Goal: Task Accomplishment & Management: Complete application form

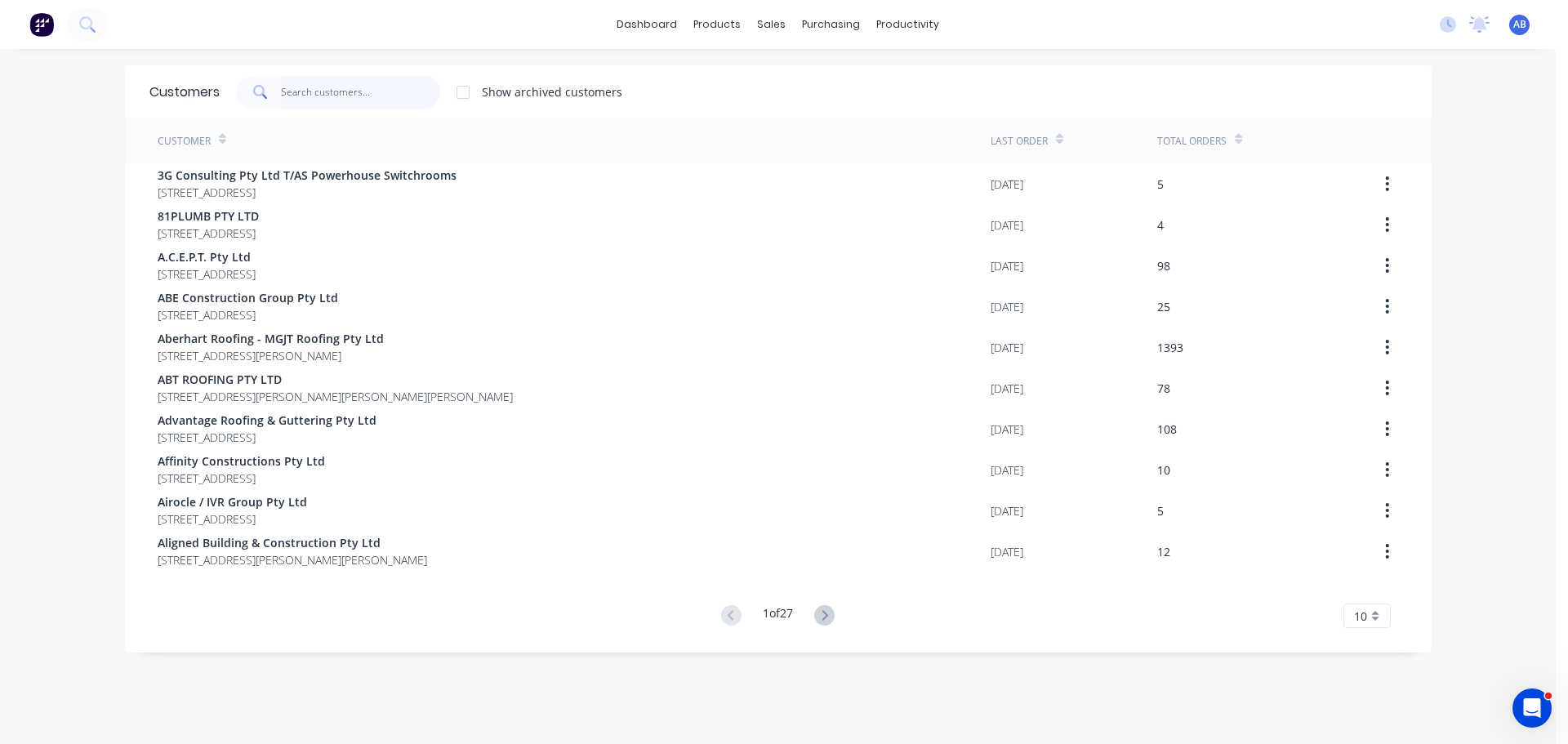
click at [318, 78] on input "text" at bounding box center [361, 92] width 159 height 33
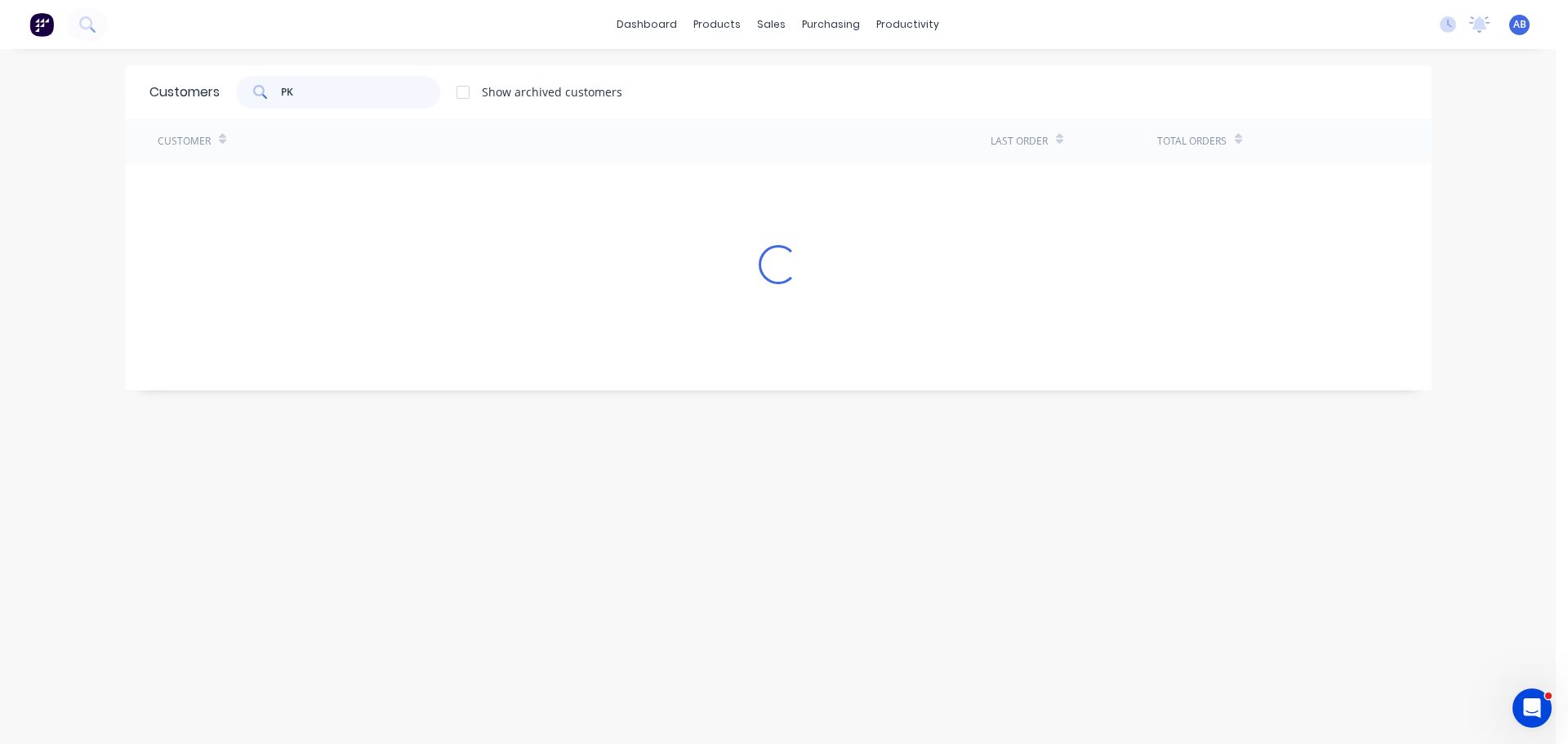
type input "P"
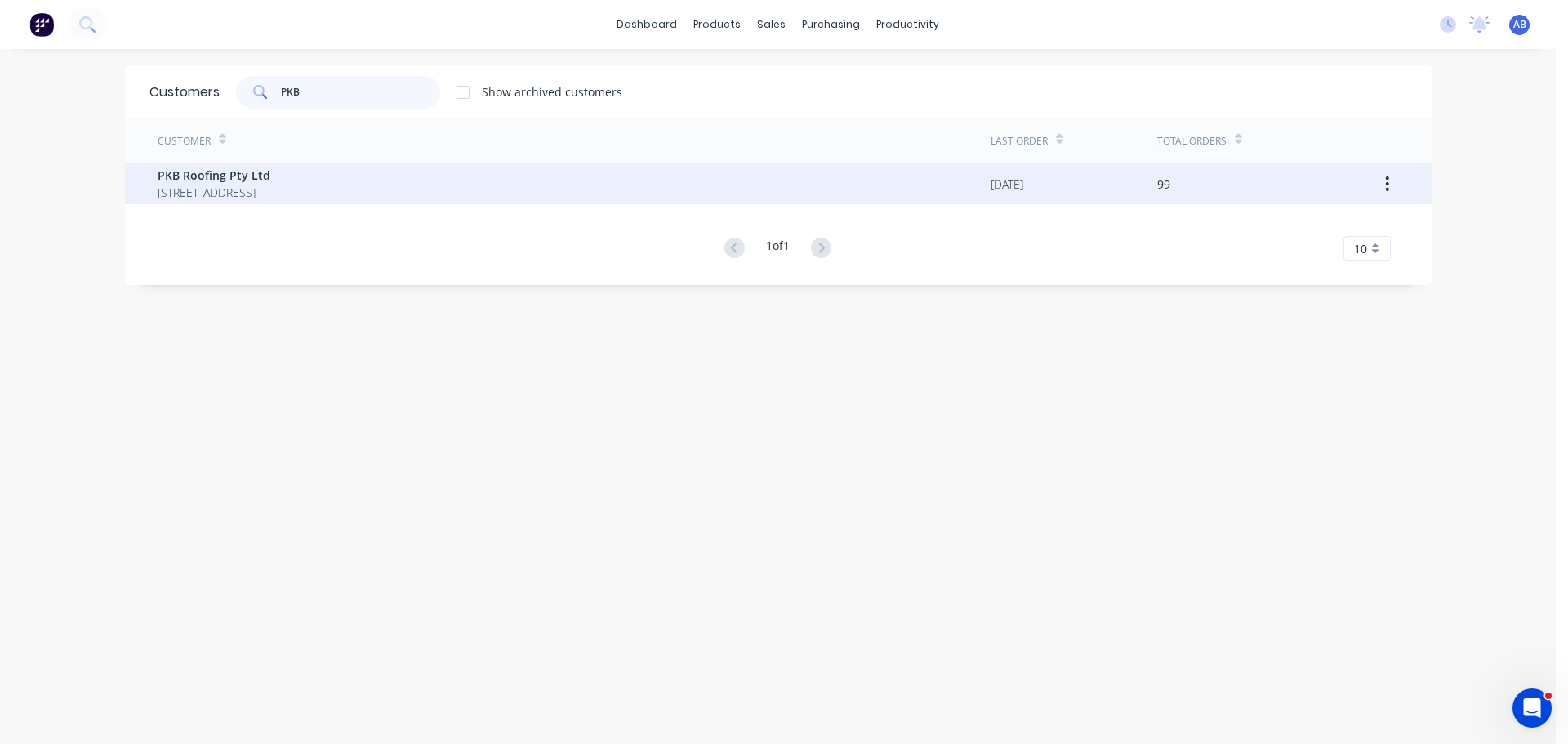
type input "PKB"
click at [270, 192] on span "[STREET_ADDRESS]" at bounding box center [214, 192] width 113 height 17
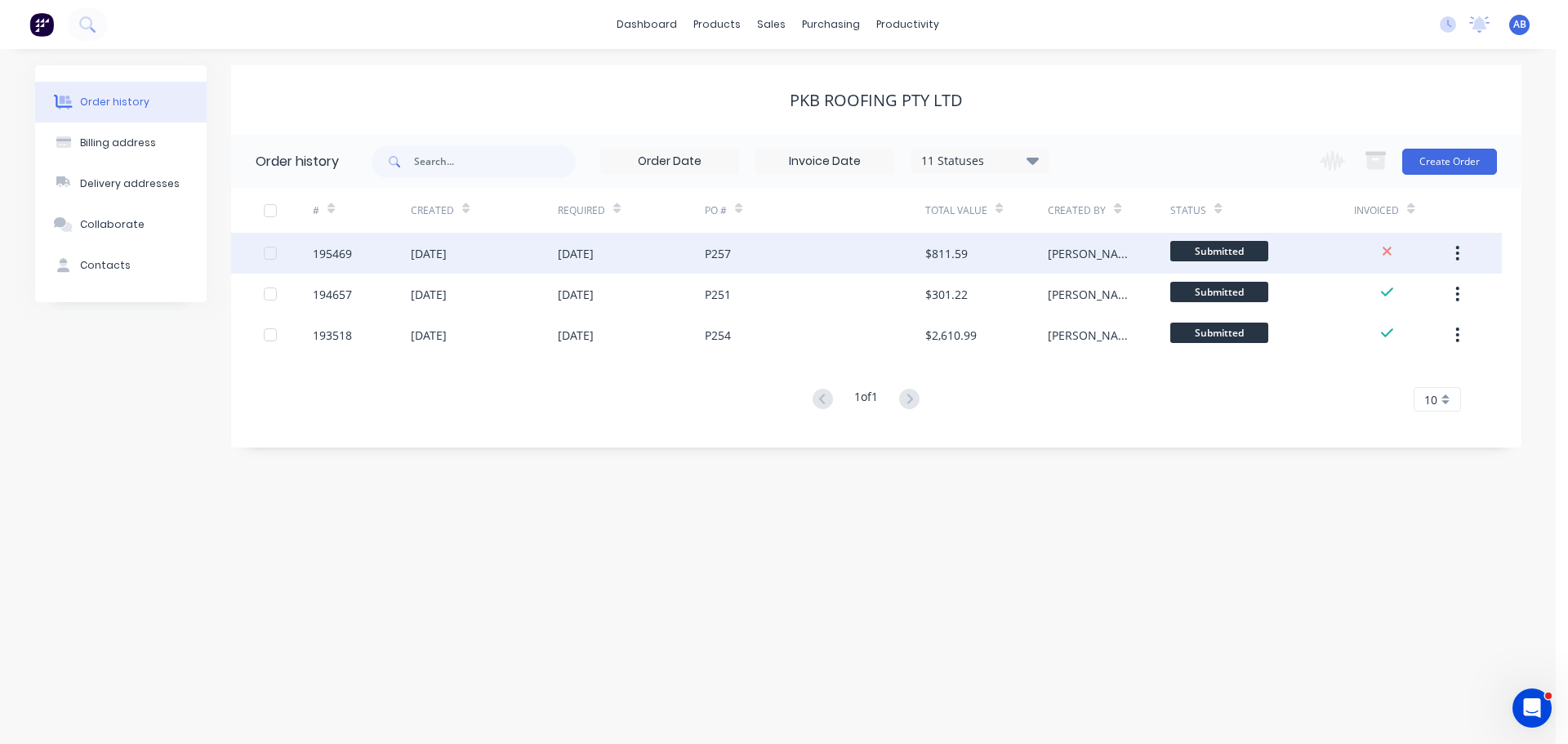
click at [651, 254] on div "[DATE]" at bounding box center [631, 253] width 147 height 41
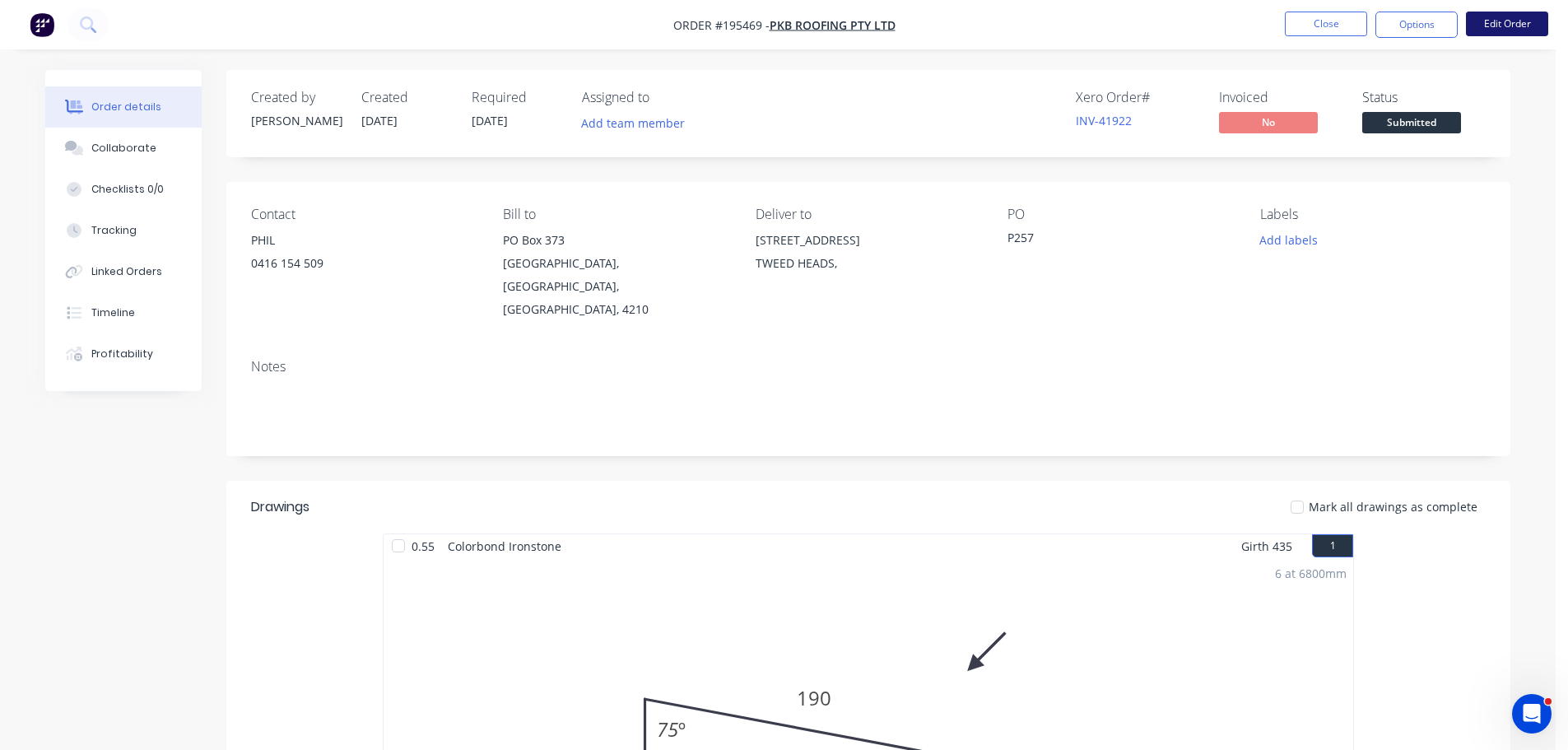
click at [1516, 25] on button "Edit Order" at bounding box center [1507, 24] width 82 height 25
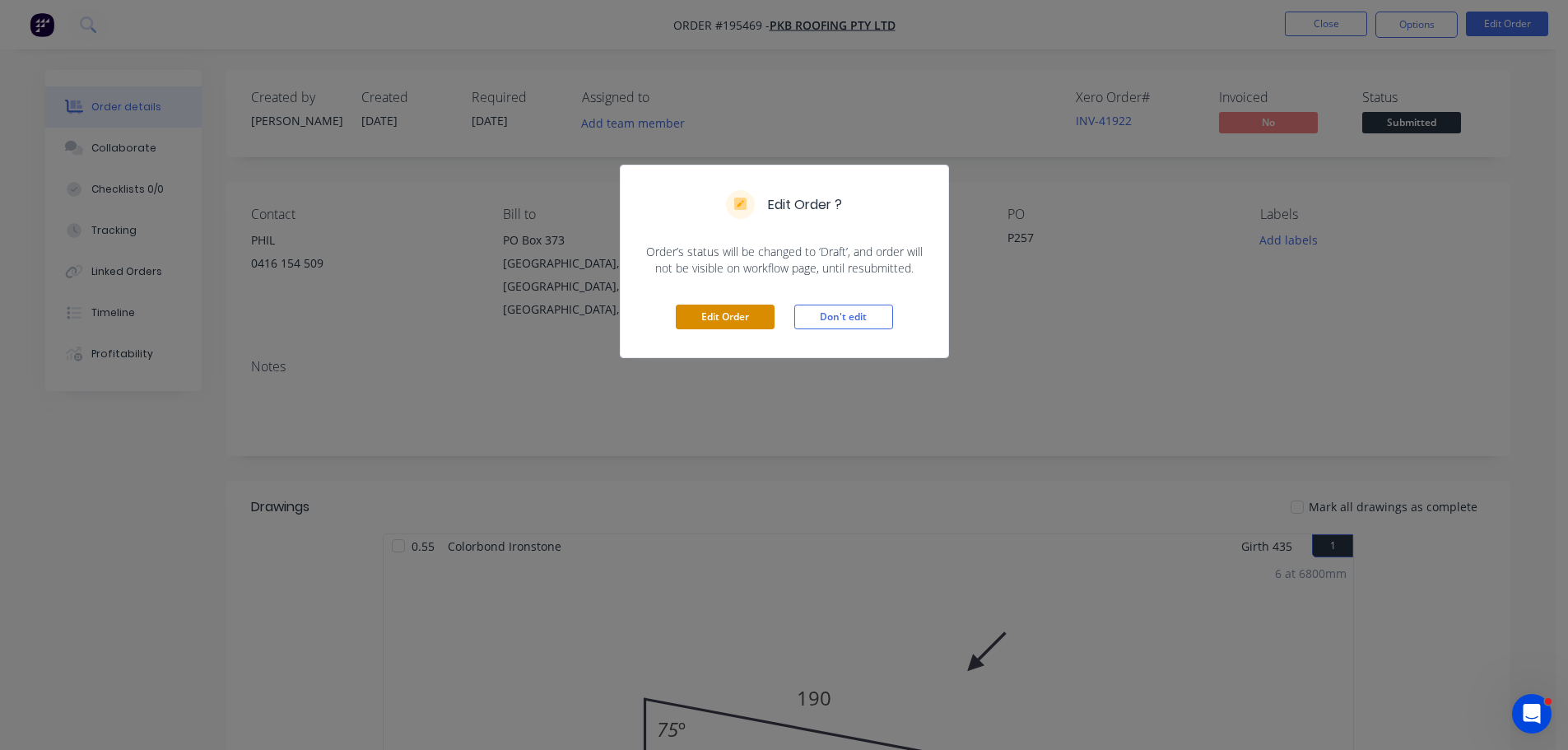
click at [707, 316] on button "Edit Order" at bounding box center [725, 317] width 99 height 25
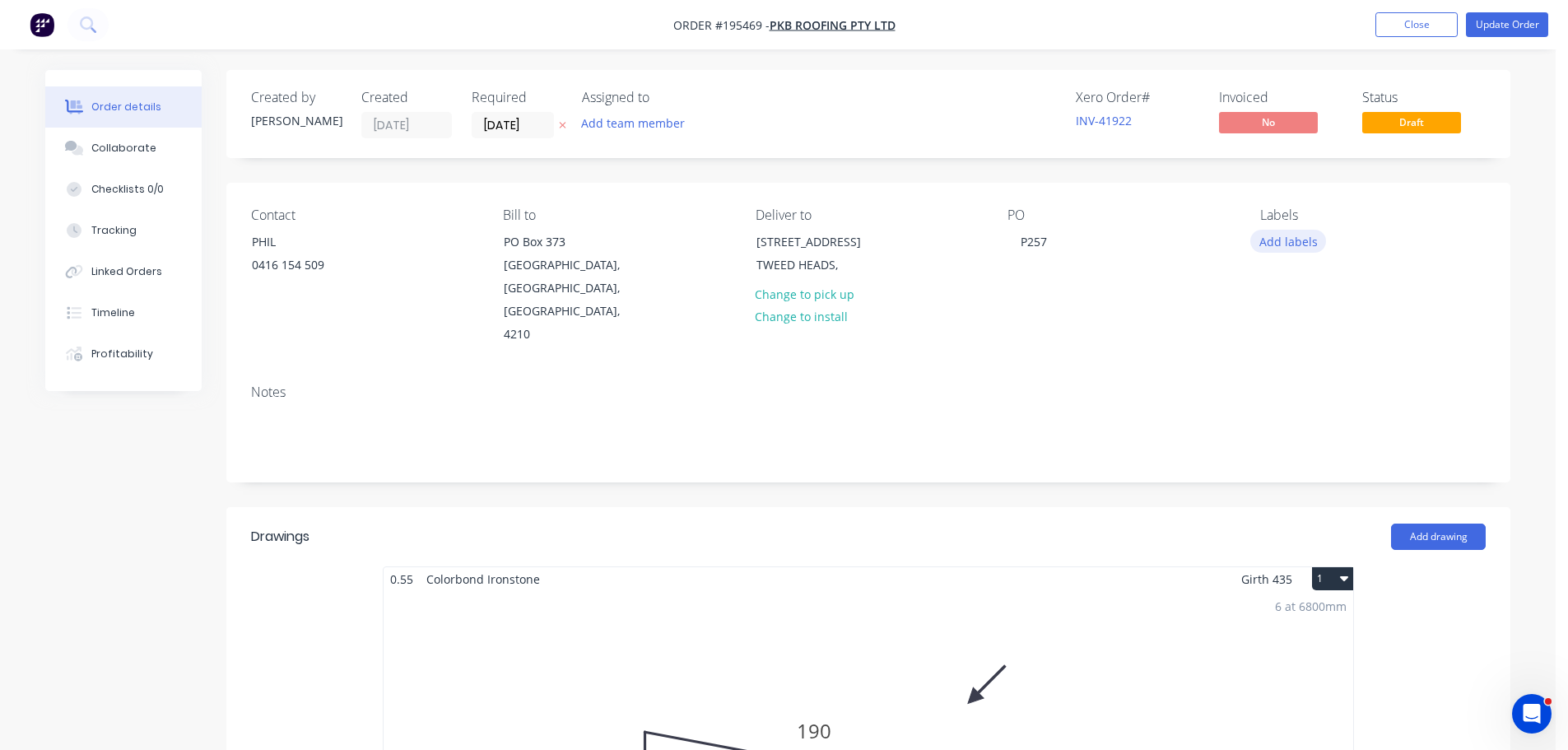
click at [1290, 240] on button "Add labels" at bounding box center [1288, 240] width 76 height 22
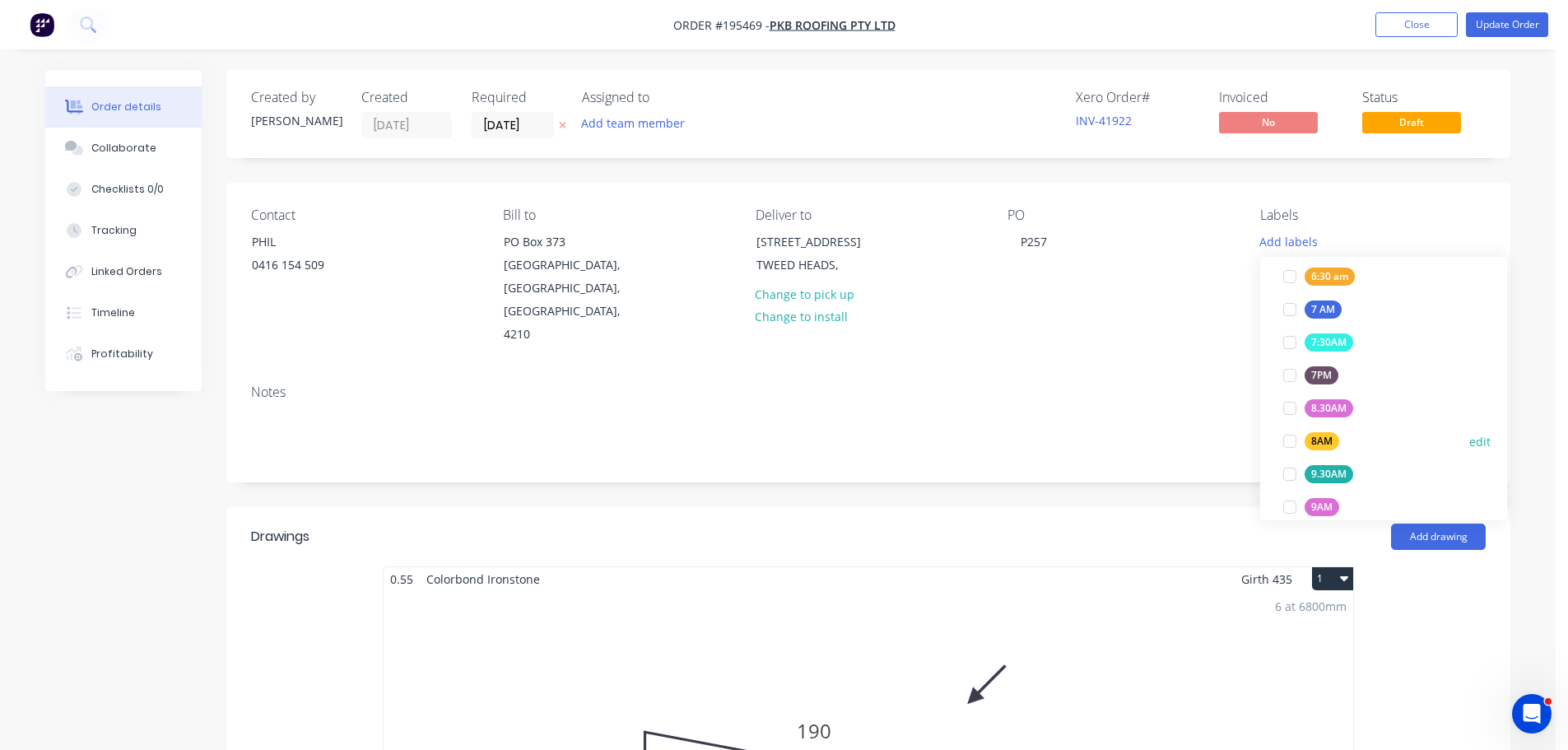
click at [1293, 438] on div at bounding box center [1290, 441] width 33 height 33
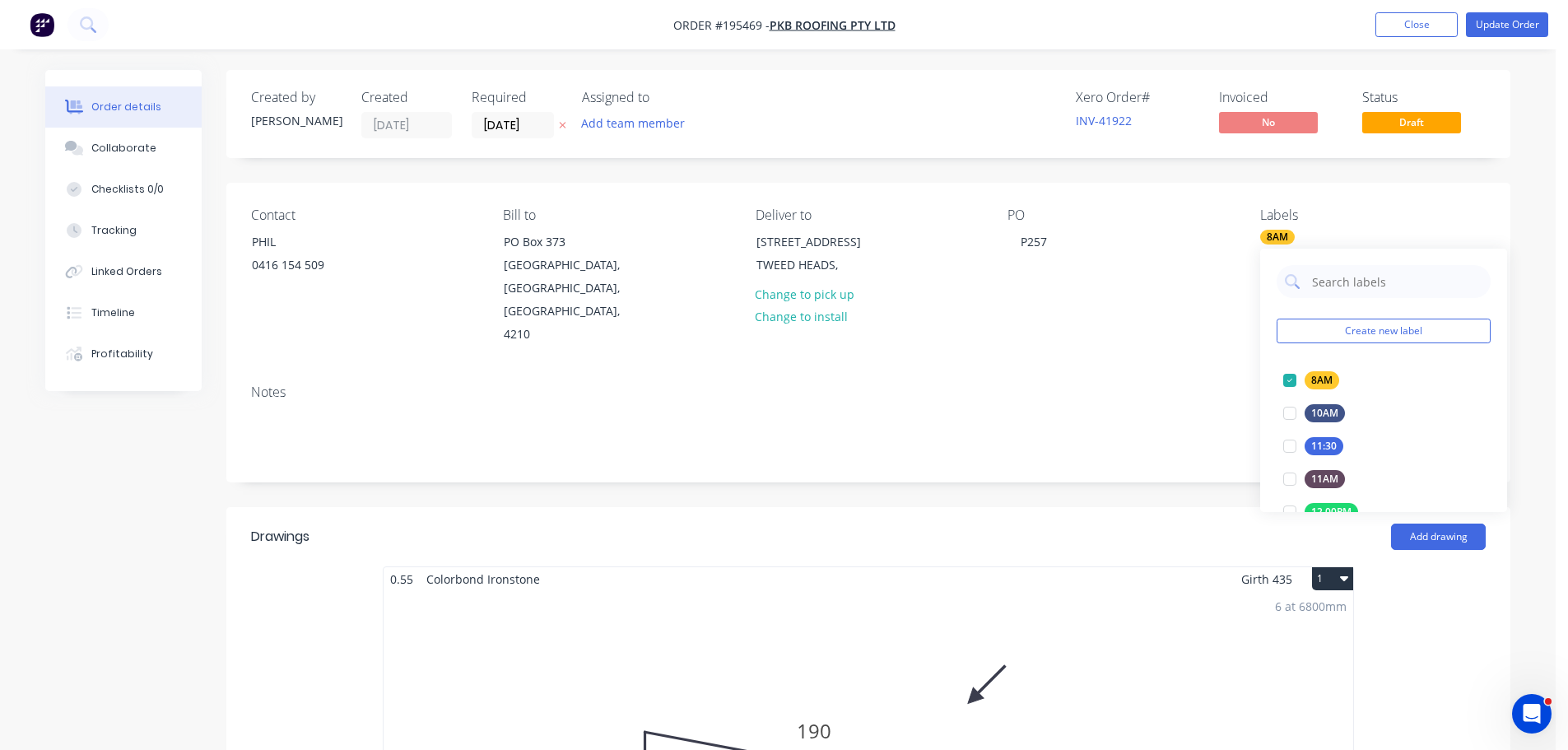
click at [1167, 385] on div "Notes" at bounding box center [869, 393] width 1235 height 16
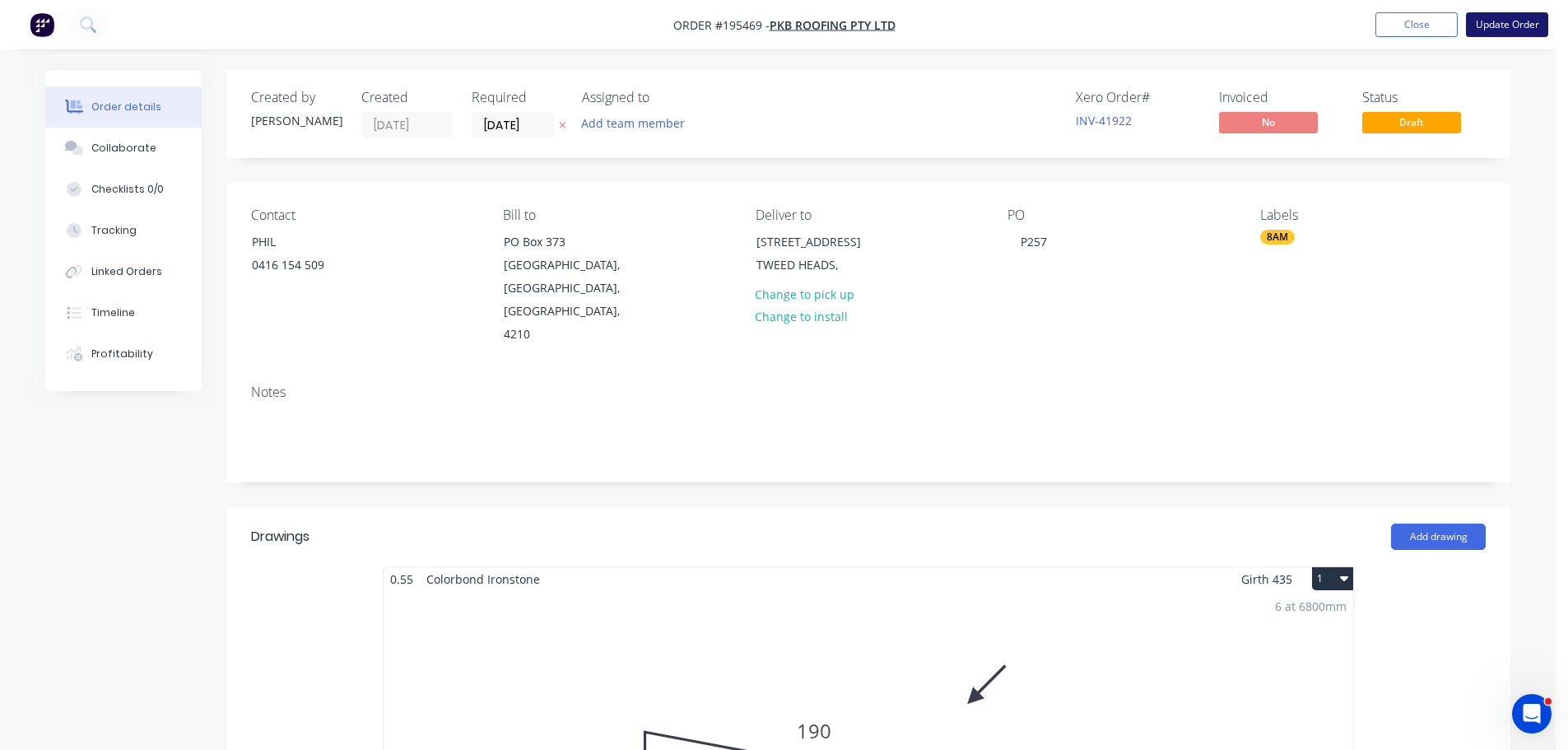
click at [1500, 25] on button "Update Order" at bounding box center [1507, 25] width 82 height 25
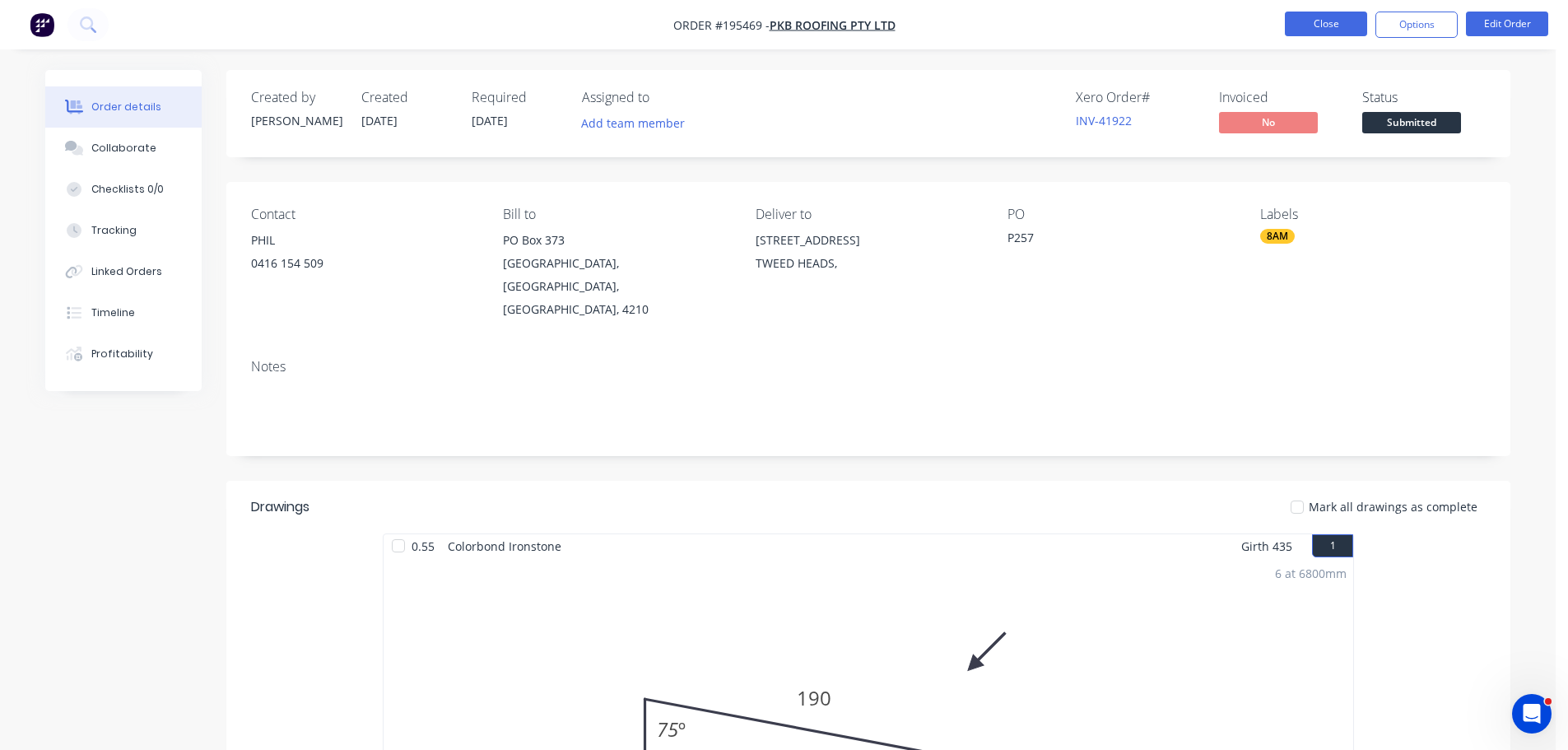
click at [1323, 25] on button "Close" at bounding box center [1327, 24] width 82 height 25
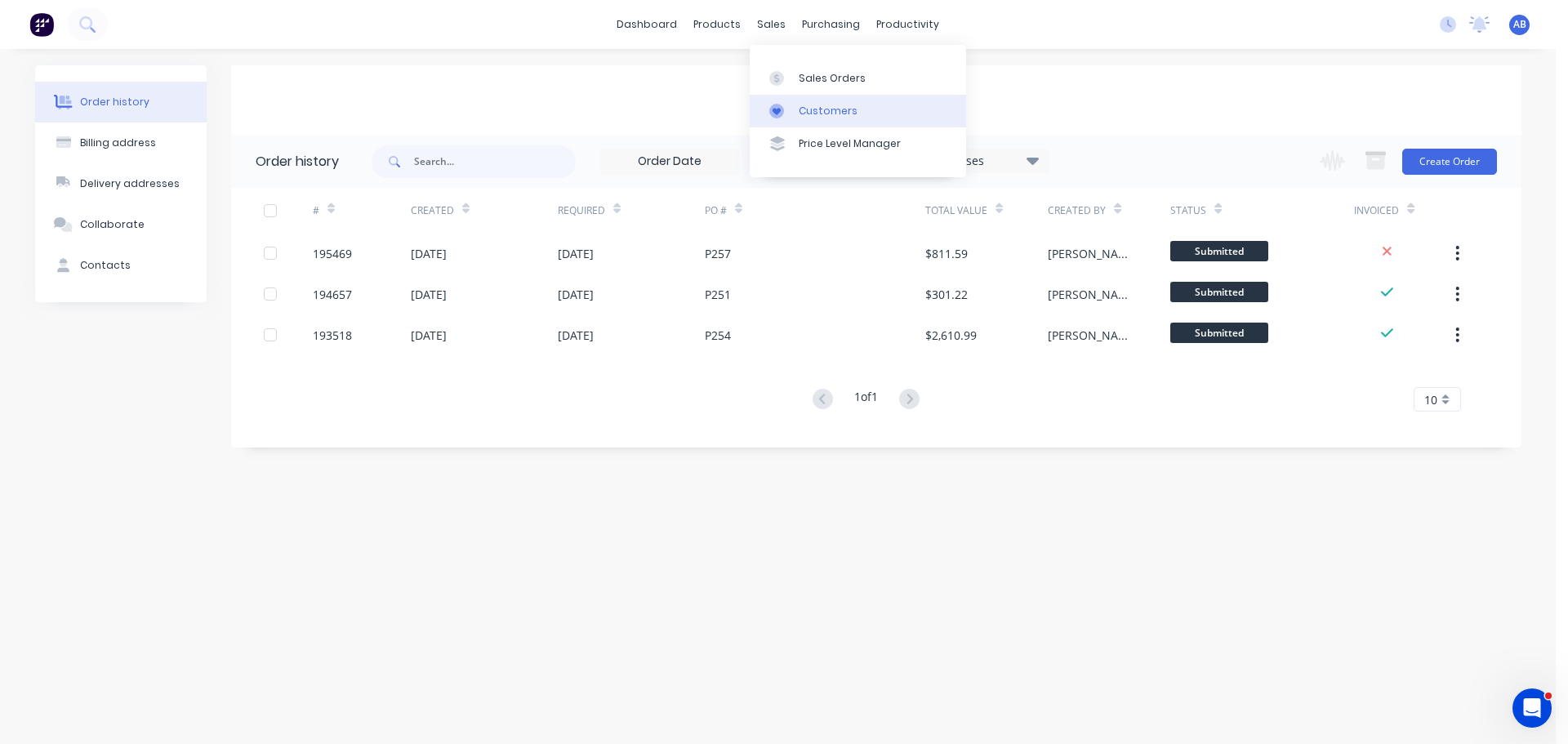
click at [802, 103] on div "Customers" at bounding box center [828, 110] width 59 height 15
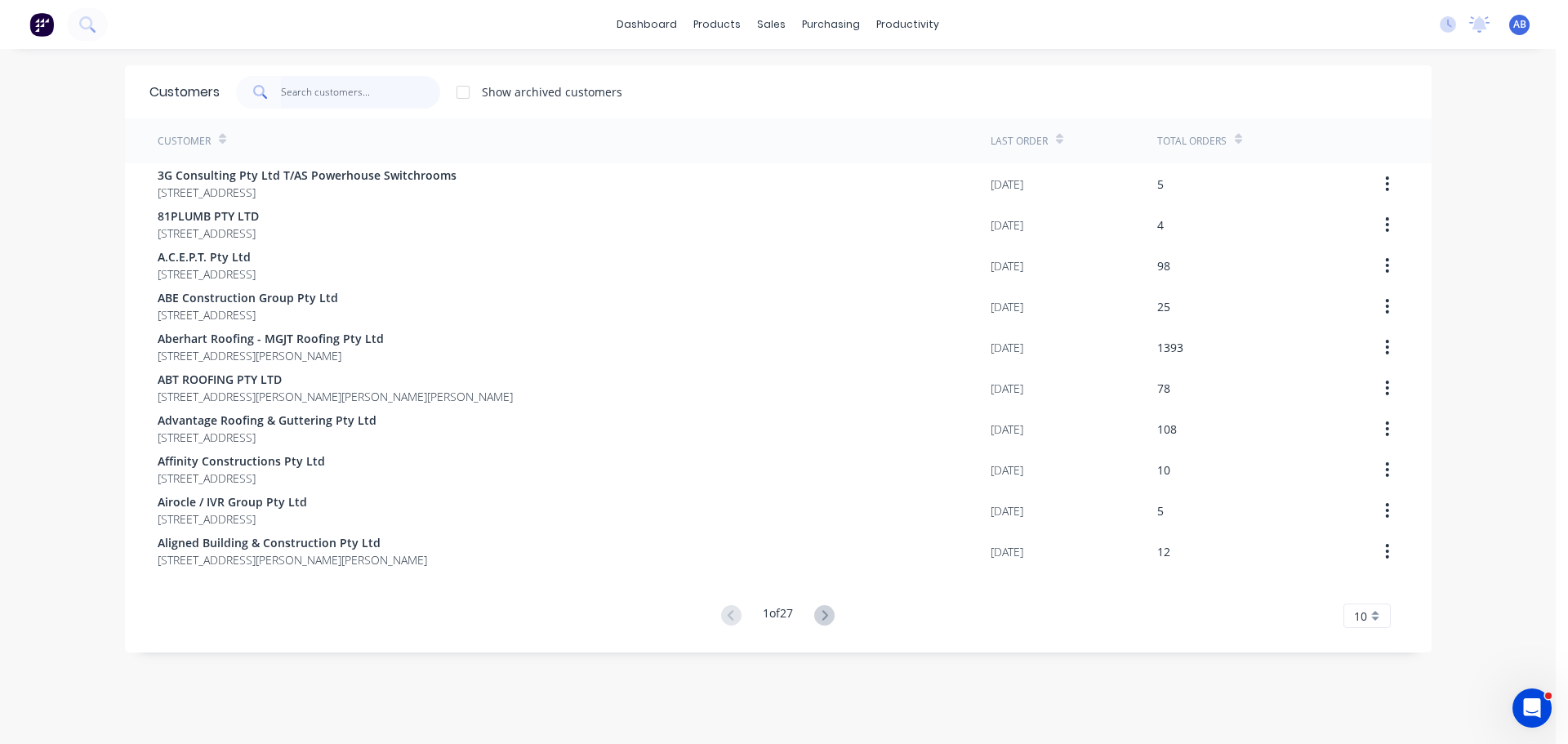
click at [361, 95] on input "text" at bounding box center [361, 92] width 159 height 33
drag, startPoint x: 309, startPoint y: 90, endPoint x: 559, endPoint y: 116, distance: 251.3
click at [314, 90] on input "text" at bounding box center [361, 92] width 159 height 33
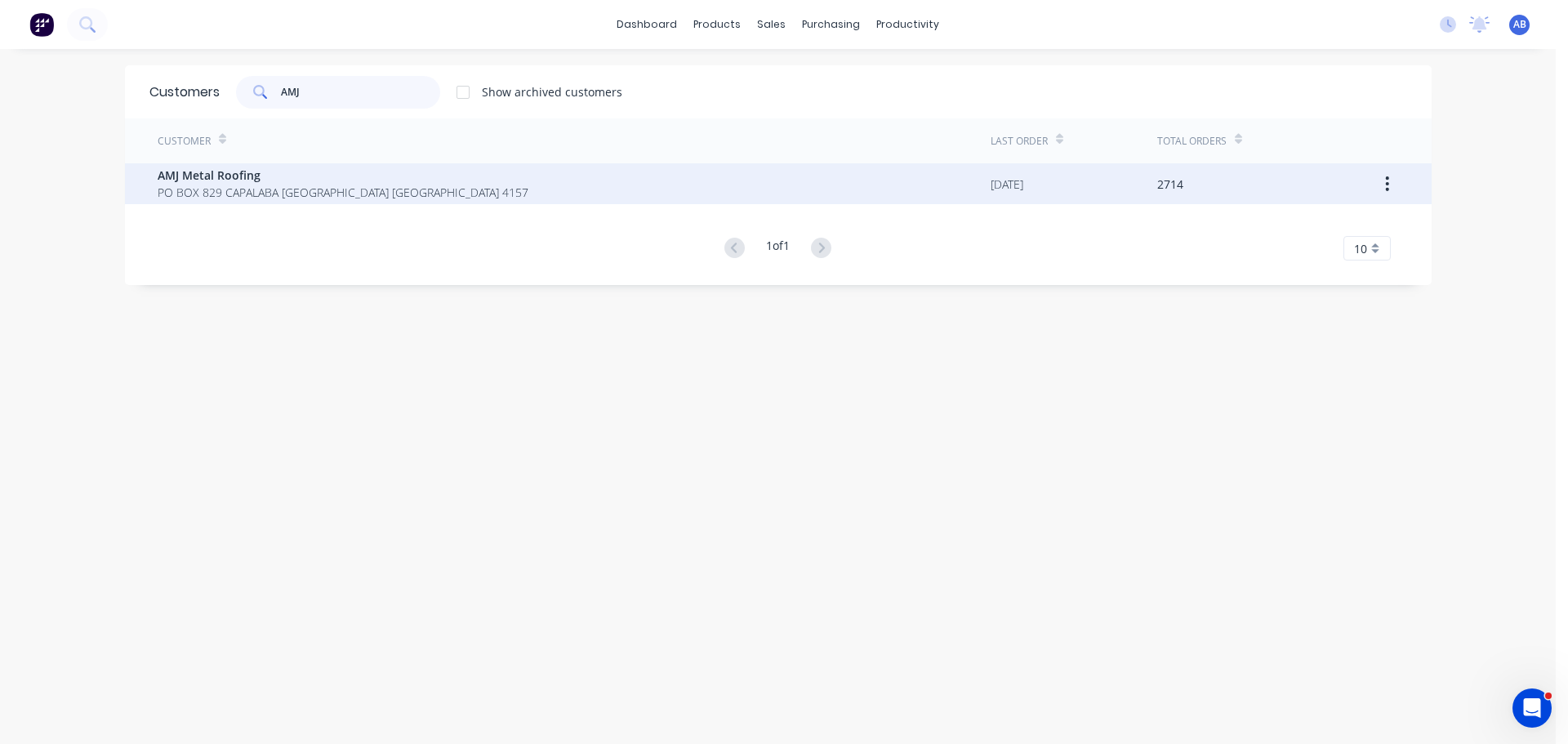
type input "AMJ"
click at [258, 192] on span "PO BOX 829 CAPALABA [GEOGRAPHIC_DATA] [GEOGRAPHIC_DATA] 4157" at bounding box center [343, 192] width 371 height 17
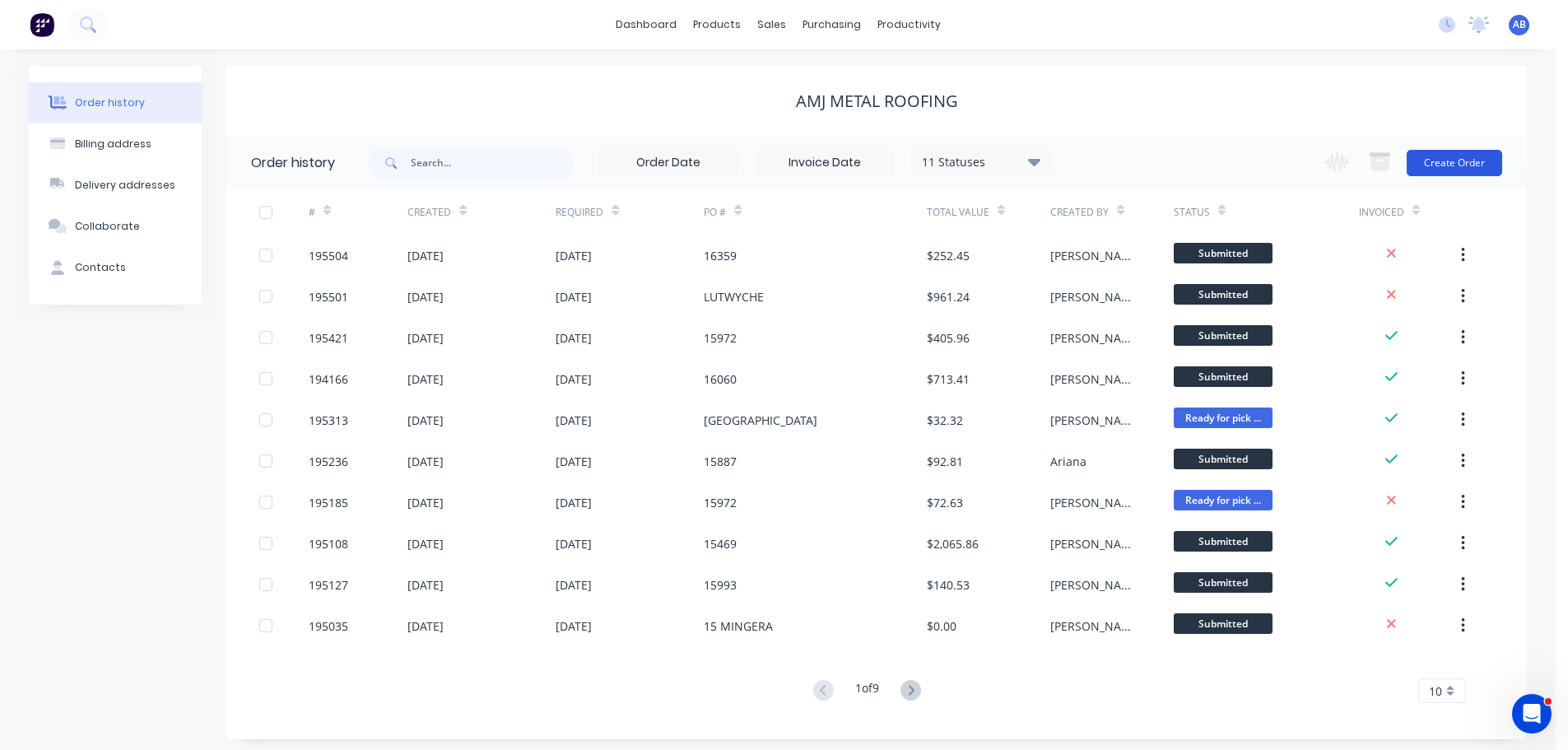
click at [1460, 170] on button "Create Order" at bounding box center [1454, 163] width 95 height 27
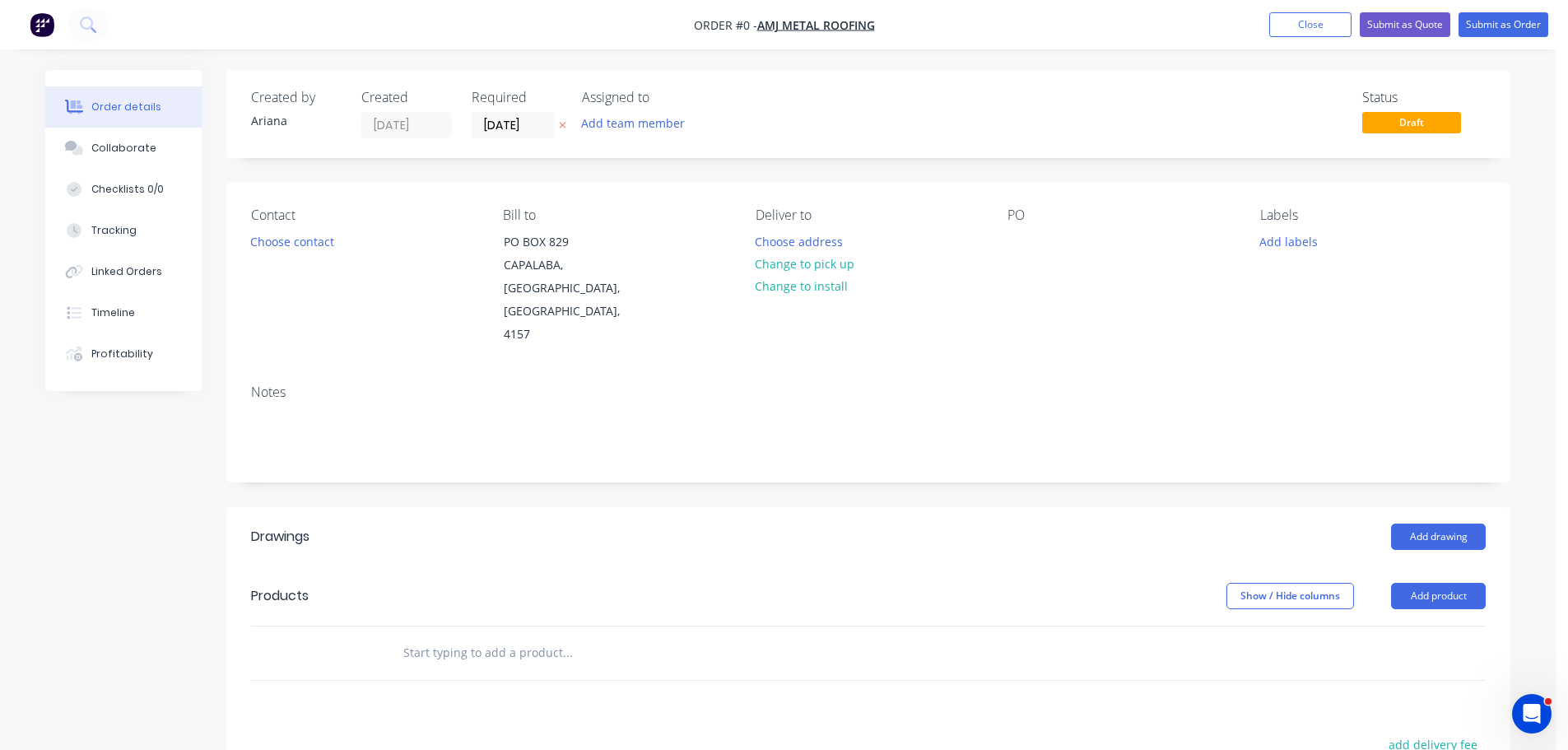
click at [811, 111] on div "Status Draft" at bounding box center [1116, 114] width 739 height 49
click at [518, 130] on input "[DATE]" at bounding box center [512, 126] width 81 height 25
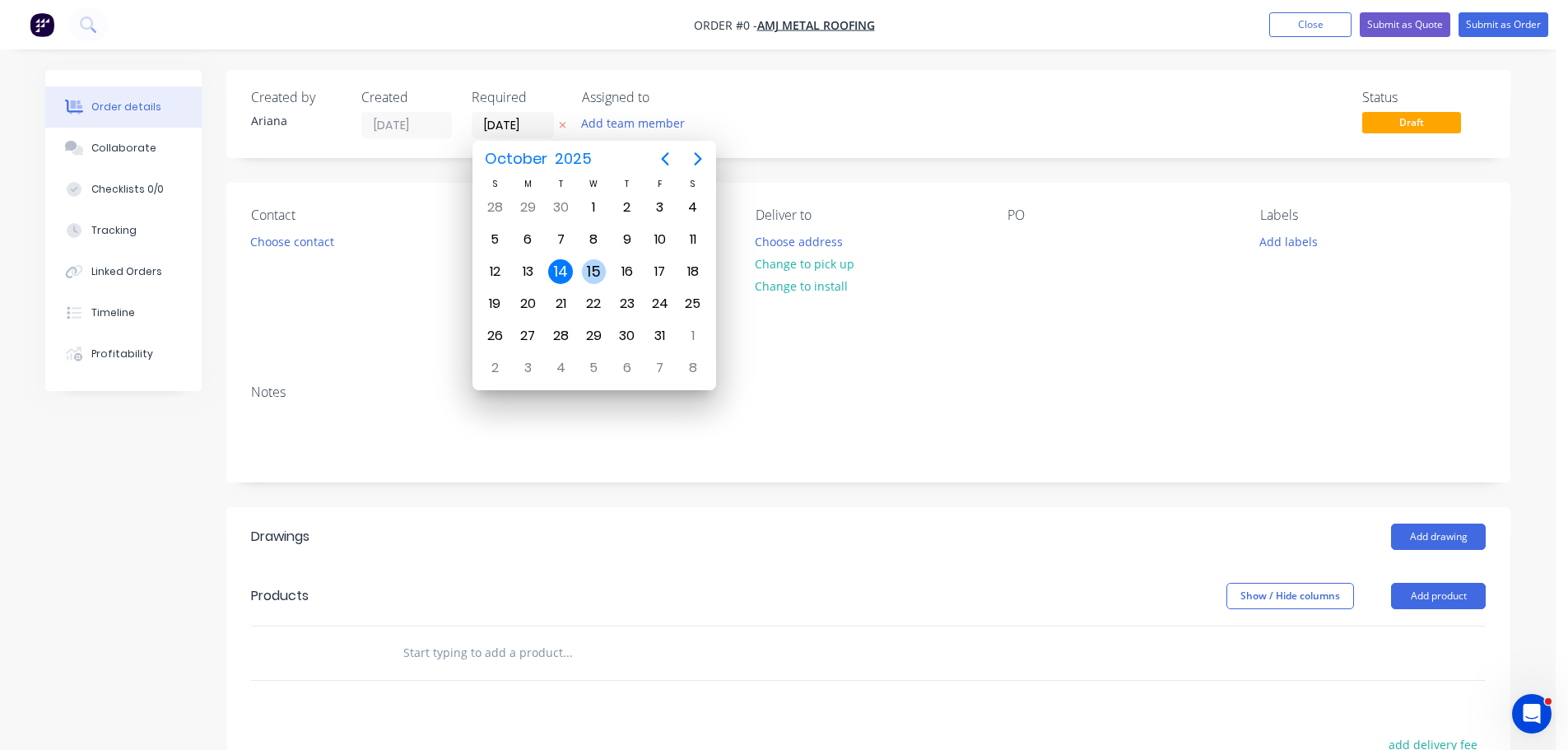
click at [596, 268] on div "15" at bounding box center [594, 272] width 25 height 25
type input "[DATE]"
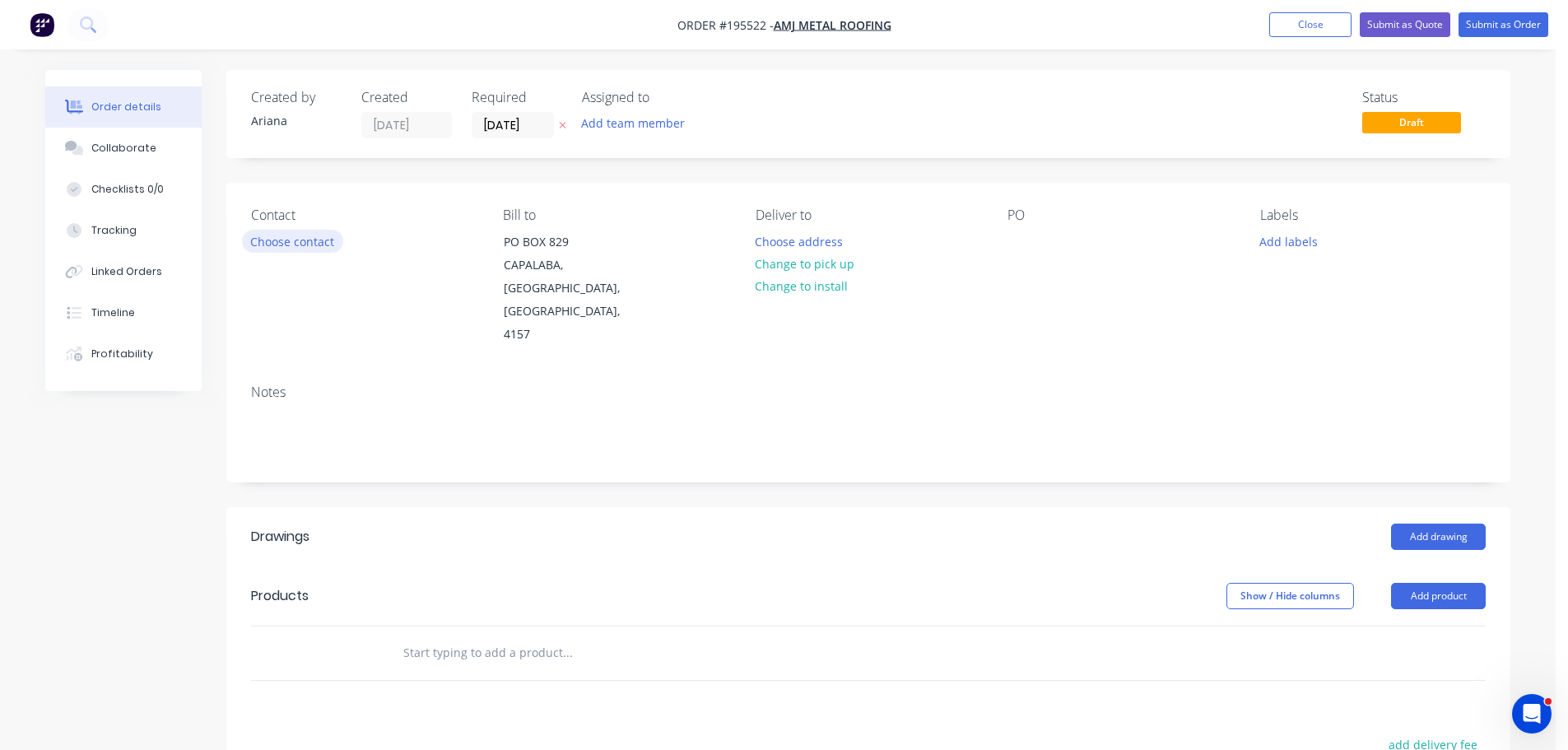
click at [288, 242] on button "Choose contact" at bounding box center [293, 240] width 102 height 22
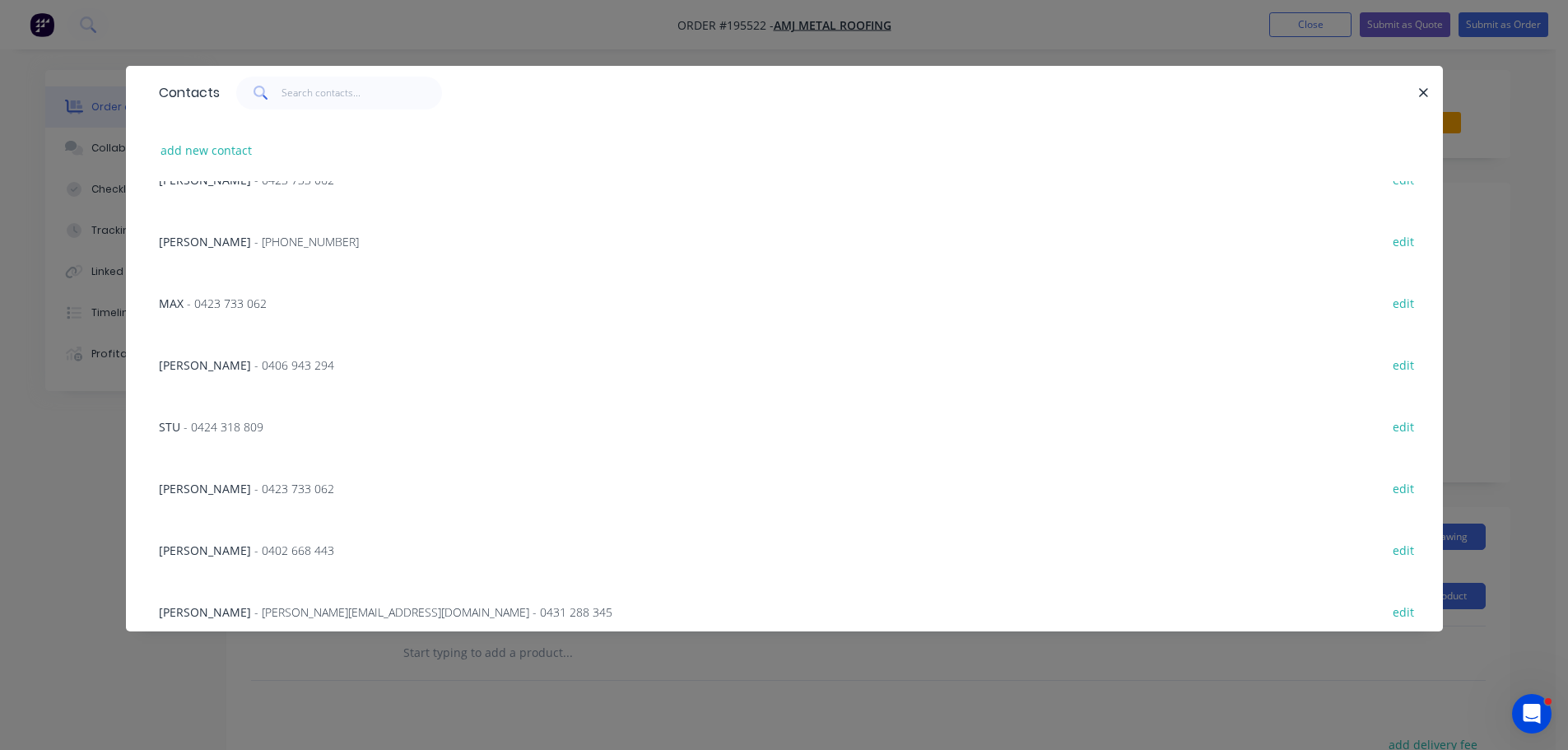
scroll to position [353, 0]
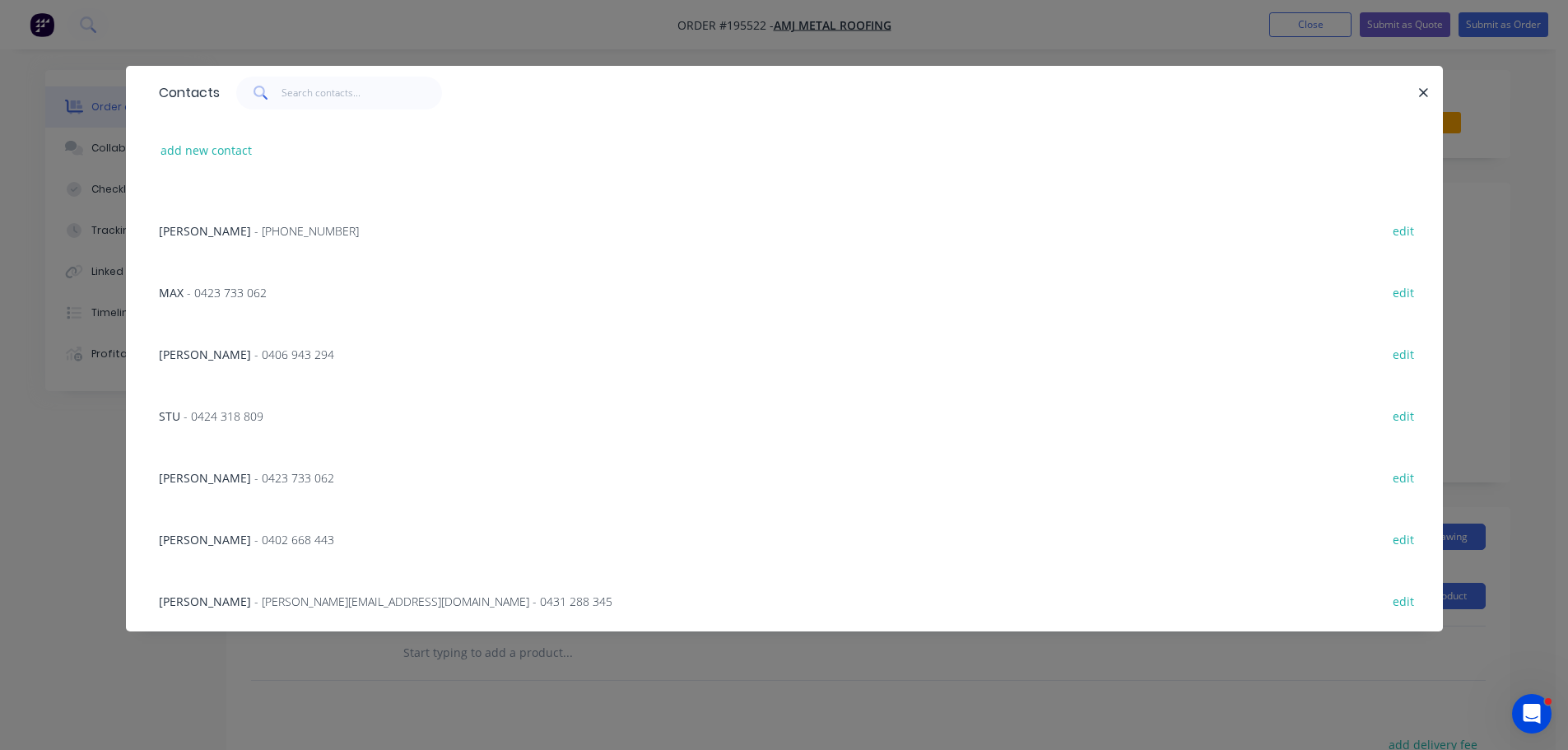
click at [414, 602] on span "- [PERSON_NAME][EMAIL_ADDRESS][DOMAIN_NAME] - 0431 288 345" at bounding box center [434, 601] width 358 height 16
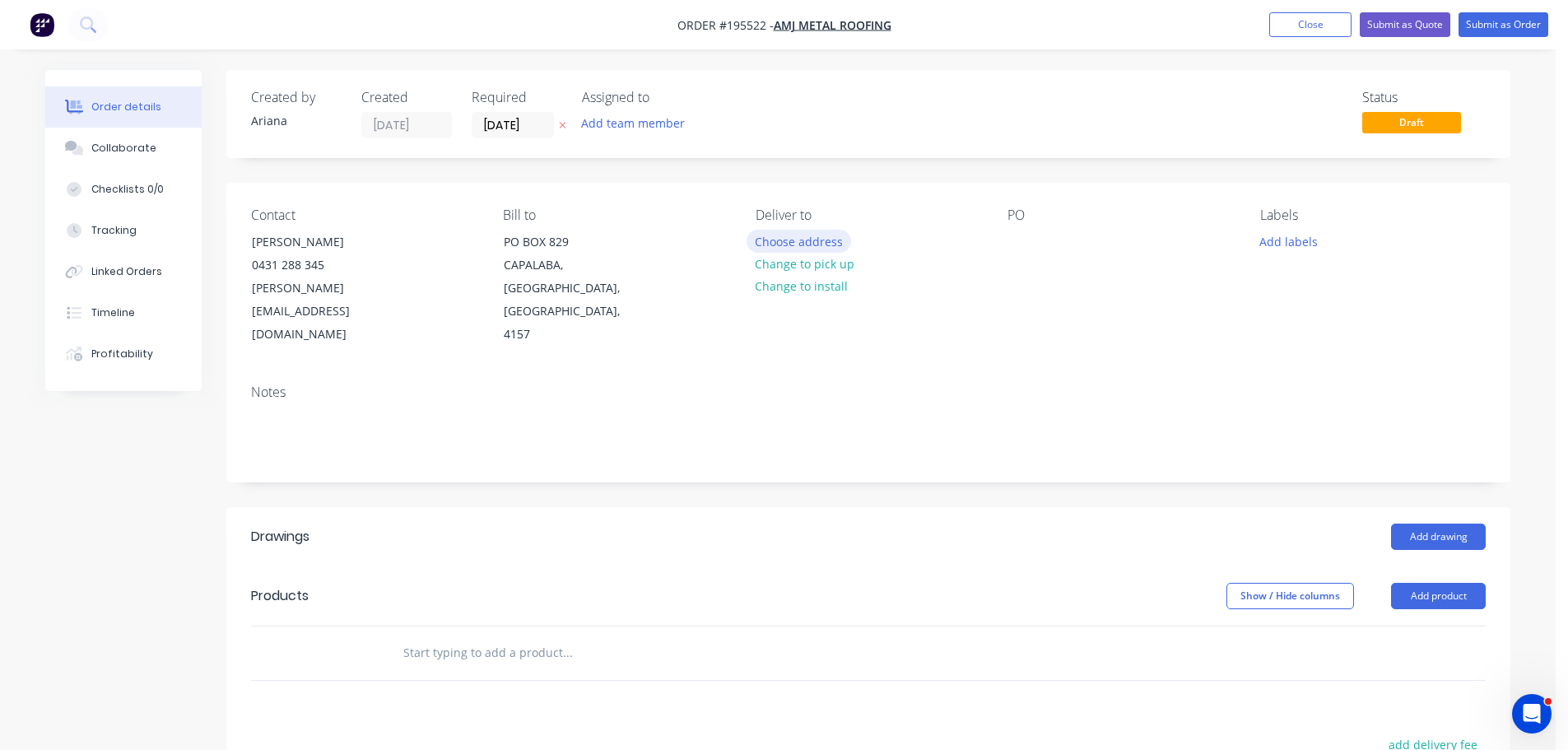
click at [795, 241] on button "Choose address" at bounding box center [799, 240] width 105 height 22
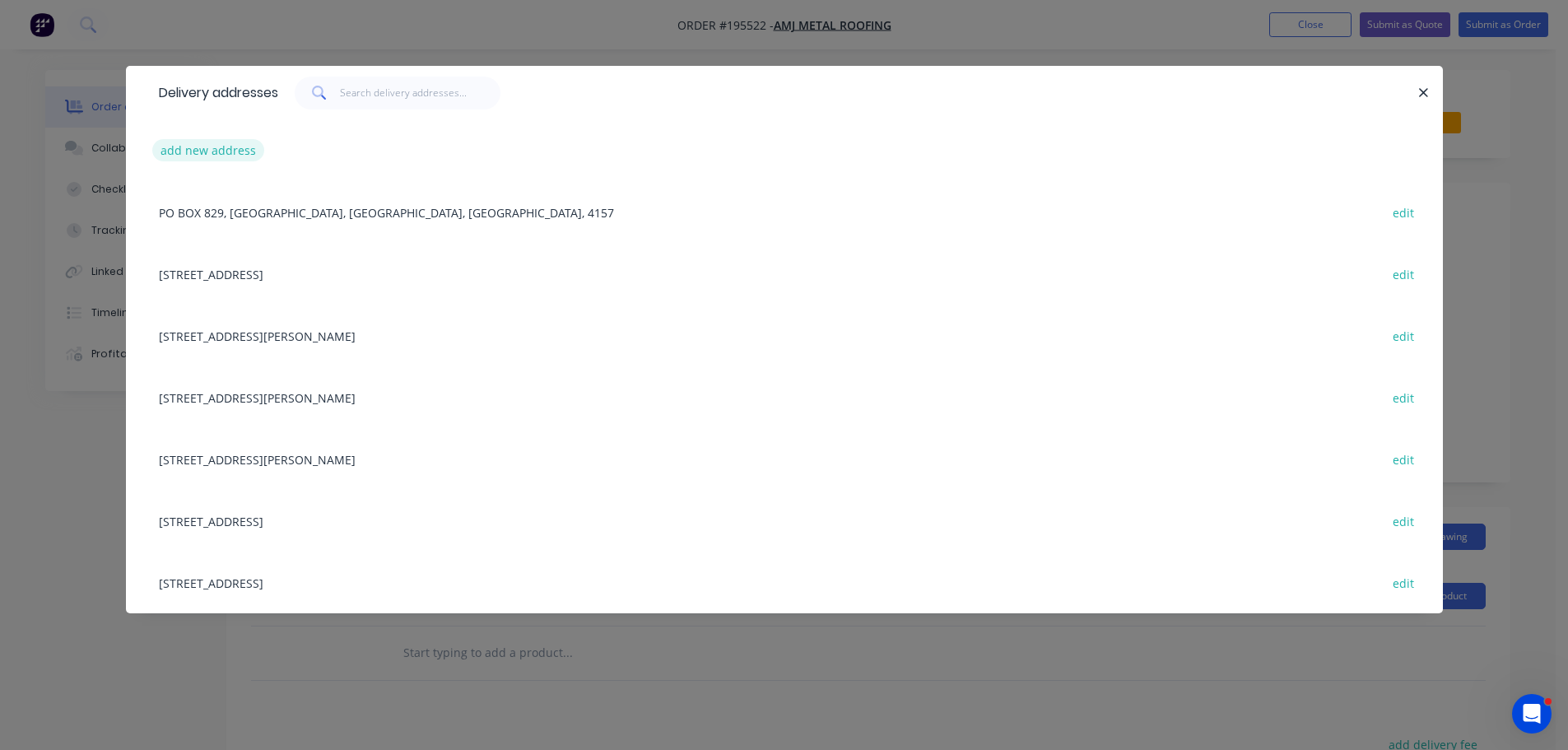
click at [201, 146] on button "add new address" at bounding box center [208, 150] width 113 height 22
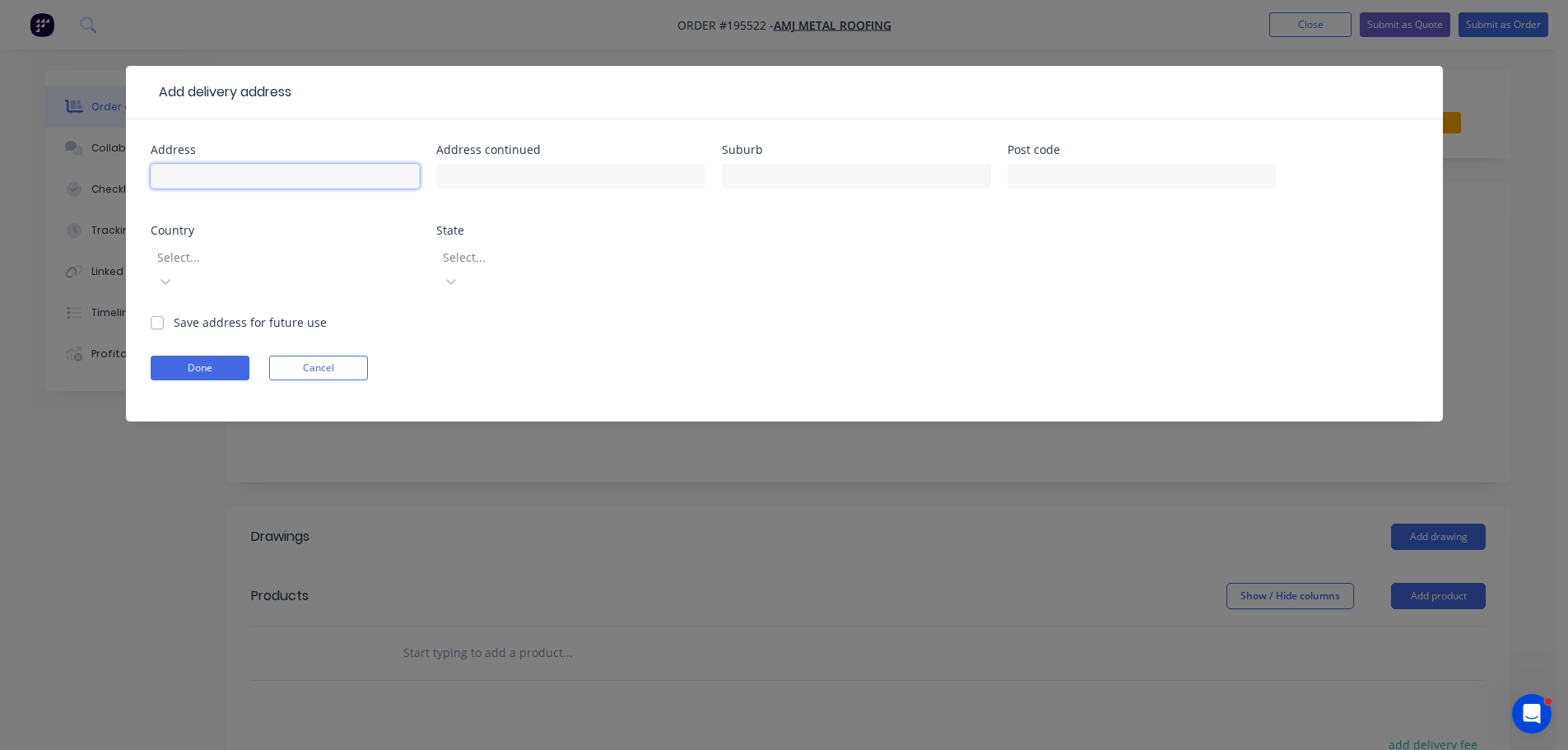
click at [205, 168] on input "text" at bounding box center [285, 176] width 269 height 25
type input "10 [PERSON_NAME]"
type input "[PERSON_NAME]"
click at [1056, 263] on div "Address 10 [PERSON_NAME] Address continued Suburb [PERSON_NAME] Post code Count…" at bounding box center [784, 229] width 1268 height 169
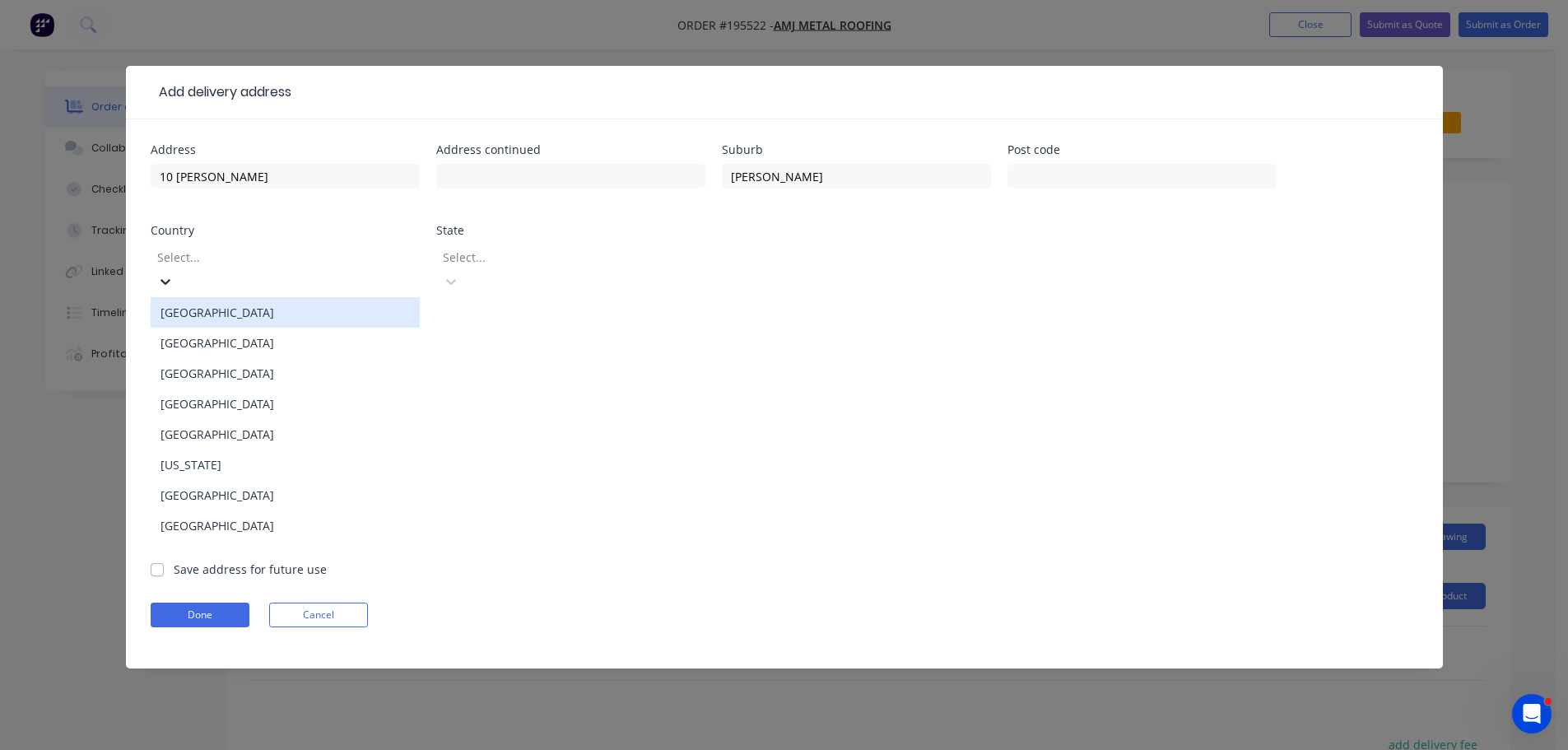
click at [174, 273] on icon at bounding box center [166, 281] width 16 height 16
click at [158, 298] on div "[GEOGRAPHIC_DATA]" at bounding box center [285, 313] width 269 height 30
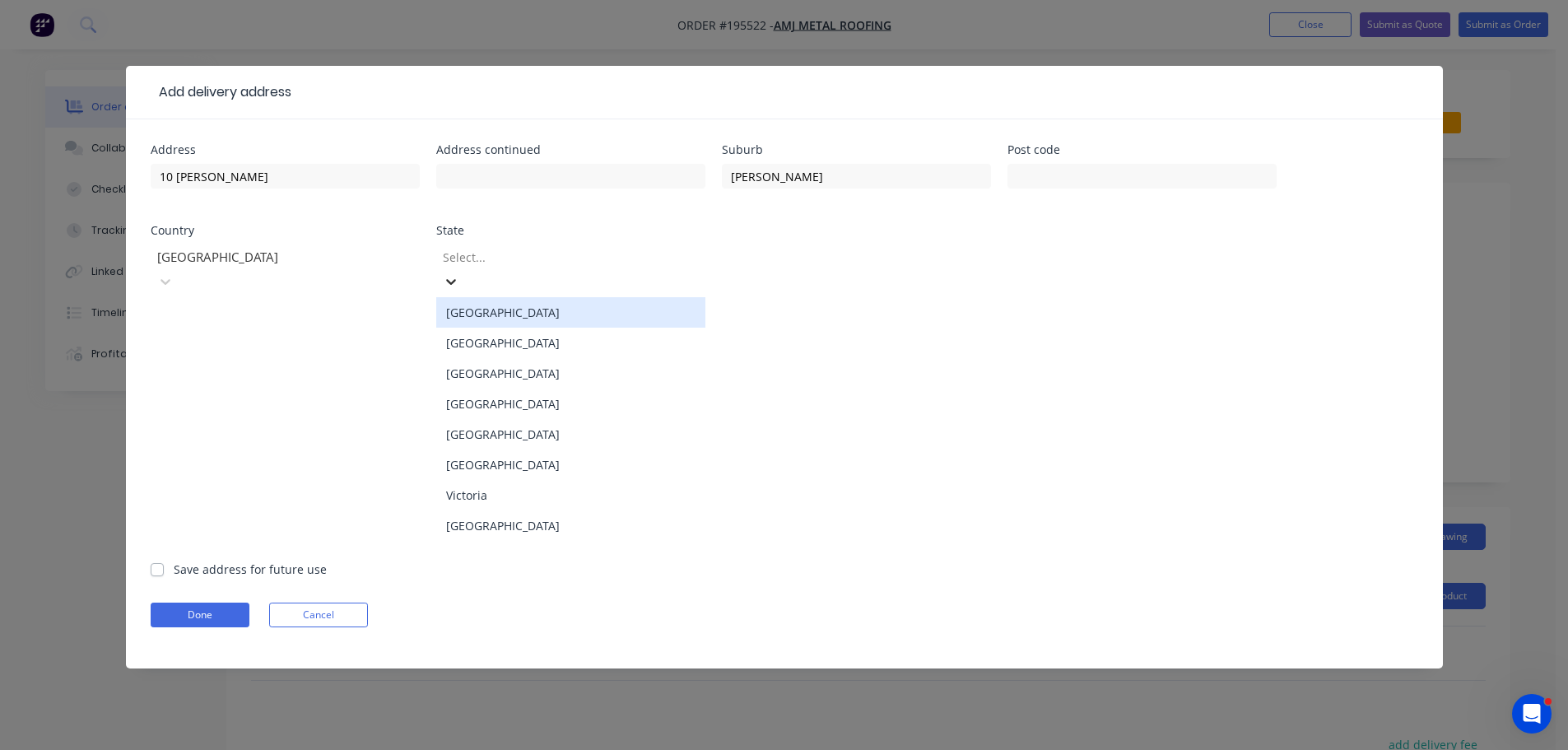
click at [460, 273] on icon at bounding box center [451, 281] width 16 height 16
click at [483, 388] on div "[GEOGRAPHIC_DATA]" at bounding box center [571, 404] width 269 height 30
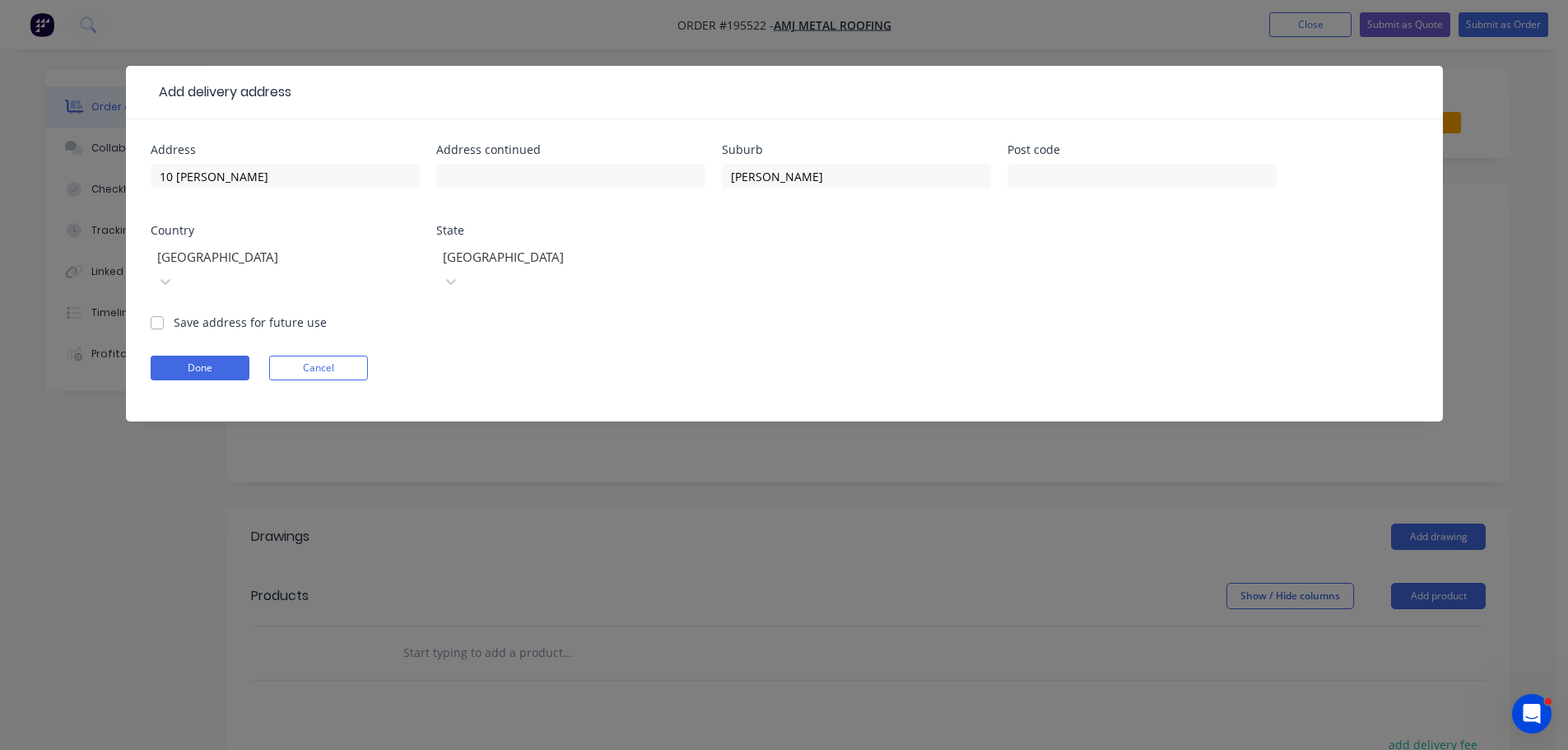
click at [926, 286] on div "Address 10 [PERSON_NAME] Address continued Suburb [PERSON_NAME] Post code Count…" at bounding box center [784, 229] width 1268 height 169
click at [176, 355] on button "Done" at bounding box center [200, 368] width 99 height 25
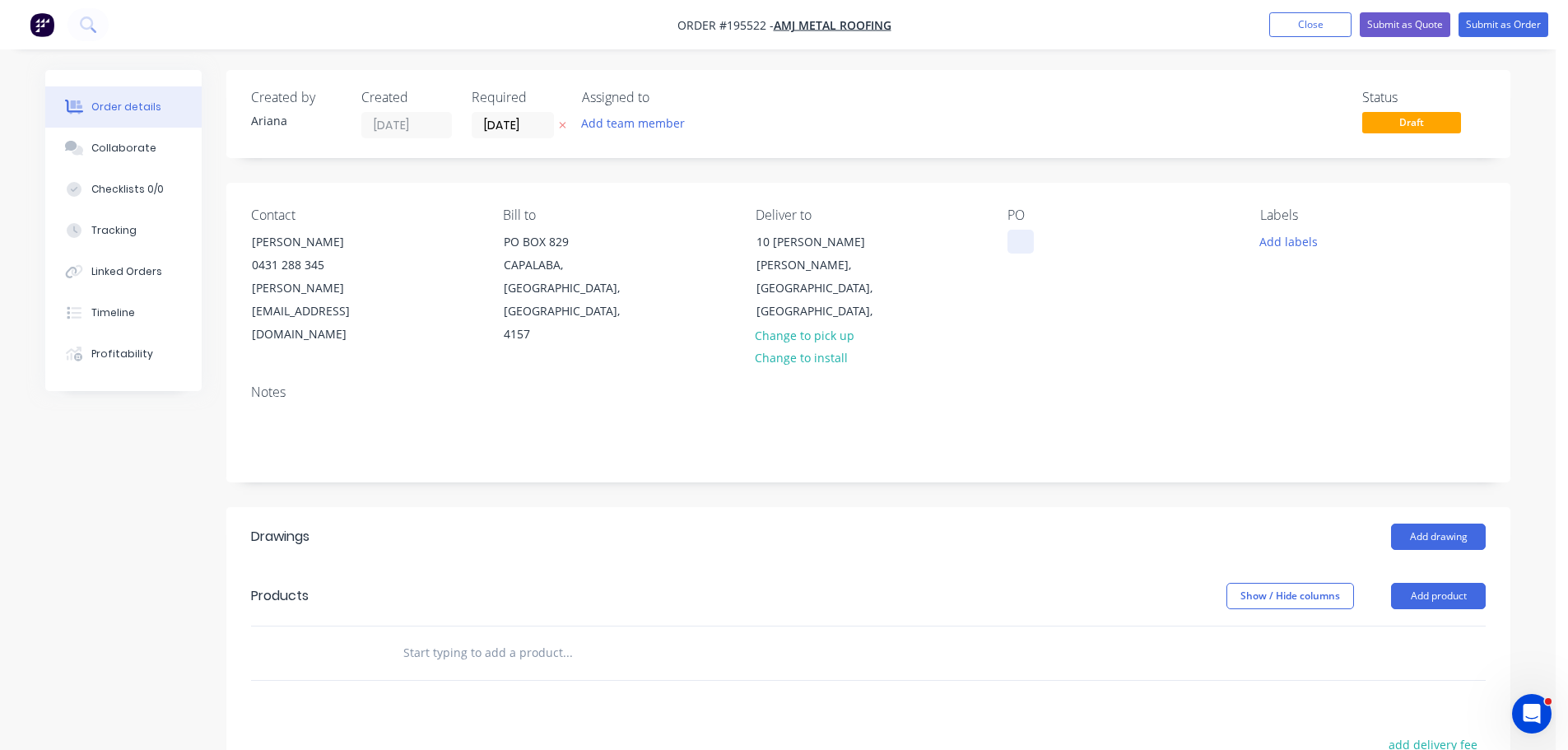
click at [1028, 244] on div at bounding box center [1021, 241] width 27 height 24
click at [1147, 255] on div "PO 15972" at bounding box center [1120, 277] width 225 height 139
click at [1300, 244] on button "Add labels" at bounding box center [1288, 240] width 76 height 22
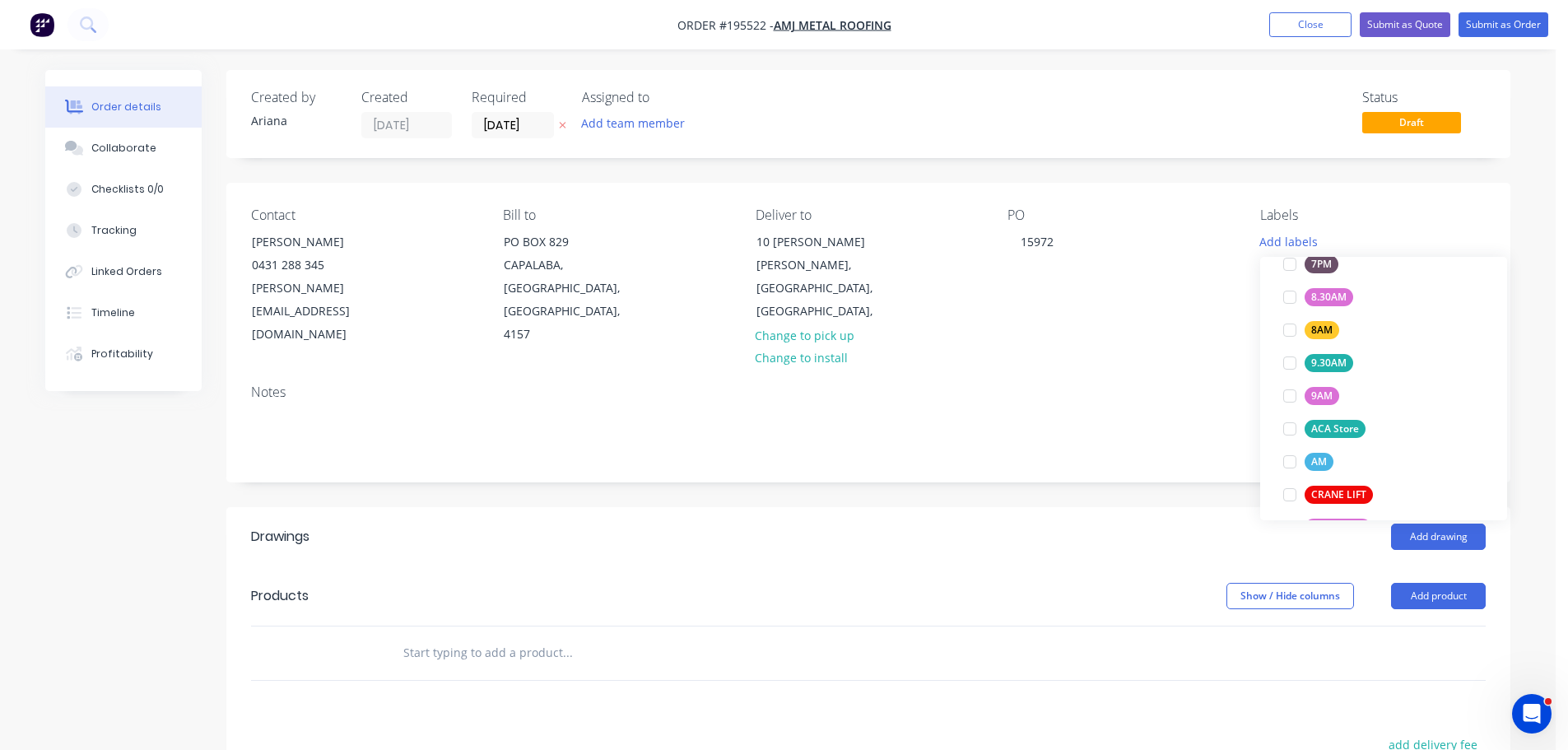
scroll to position [589, 0]
click at [1289, 461] on div at bounding box center [1290, 458] width 33 height 33
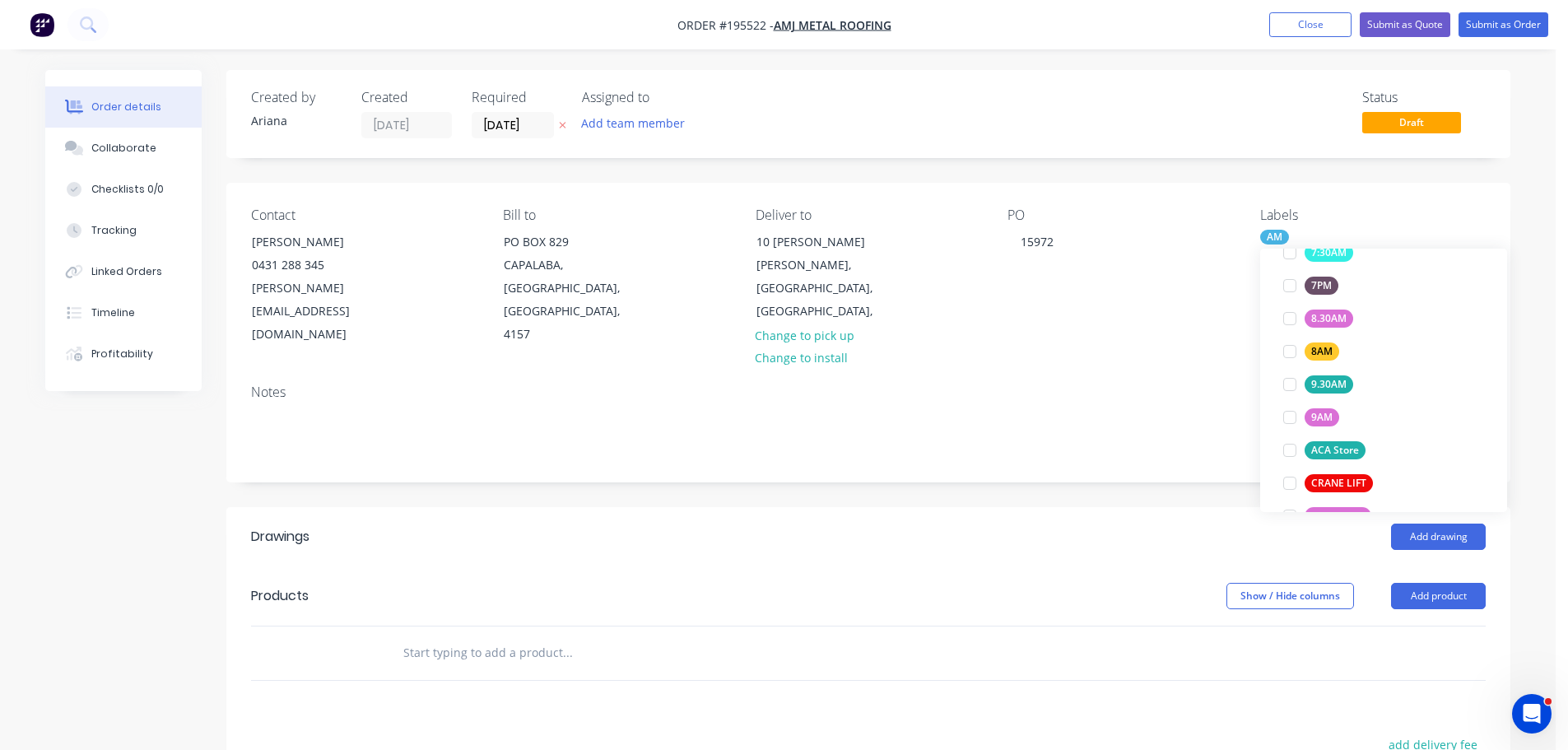
scroll to position [0, 0]
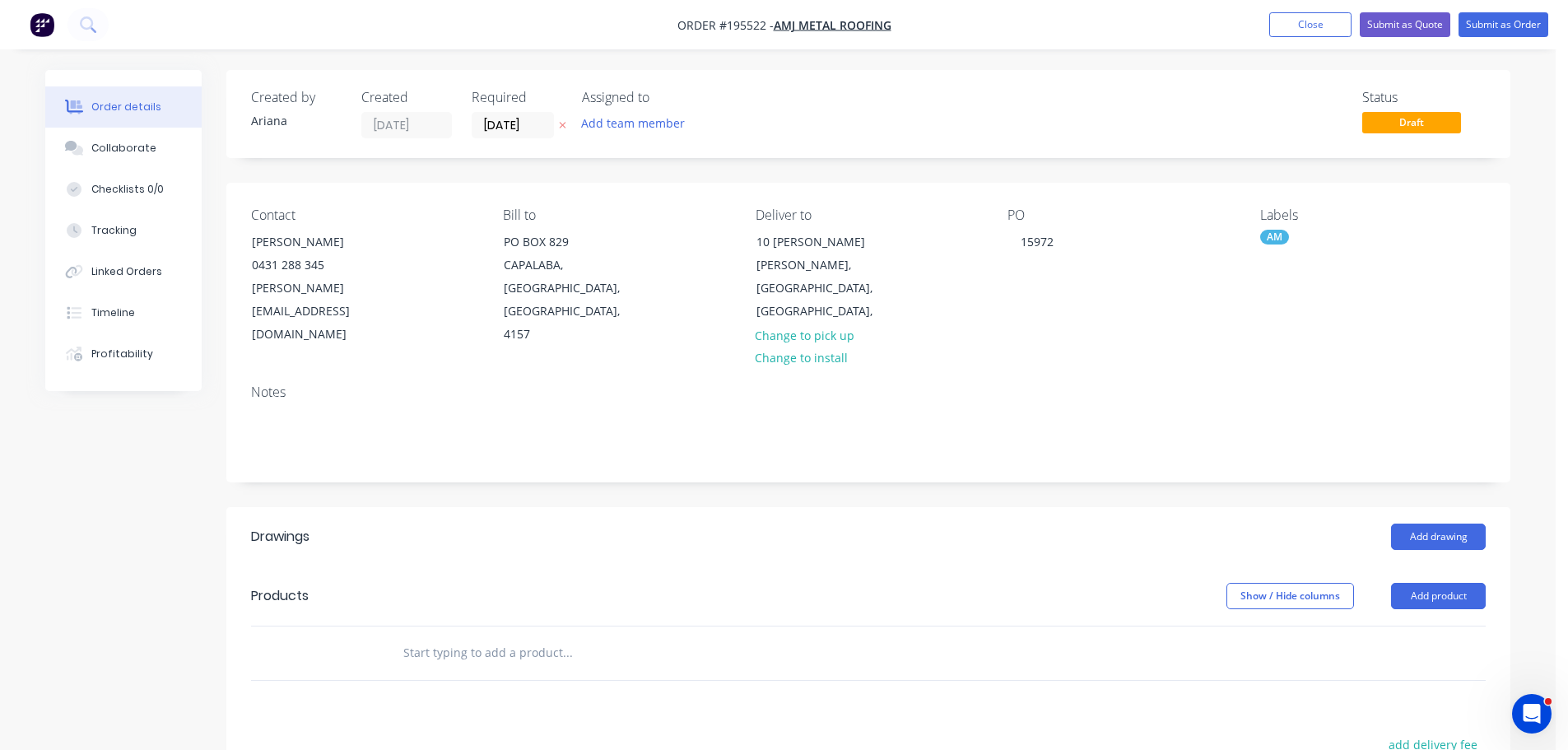
click at [1118, 385] on div "Notes" at bounding box center [869, 393] width 1235 height 16
click at [1419, 583] on button "Add product" at bounding box center [1439, 596] width 94 height 27
click at [1403, 625] on div "Product catalogue" at bounding box center [1408, 637] width 127 height 24
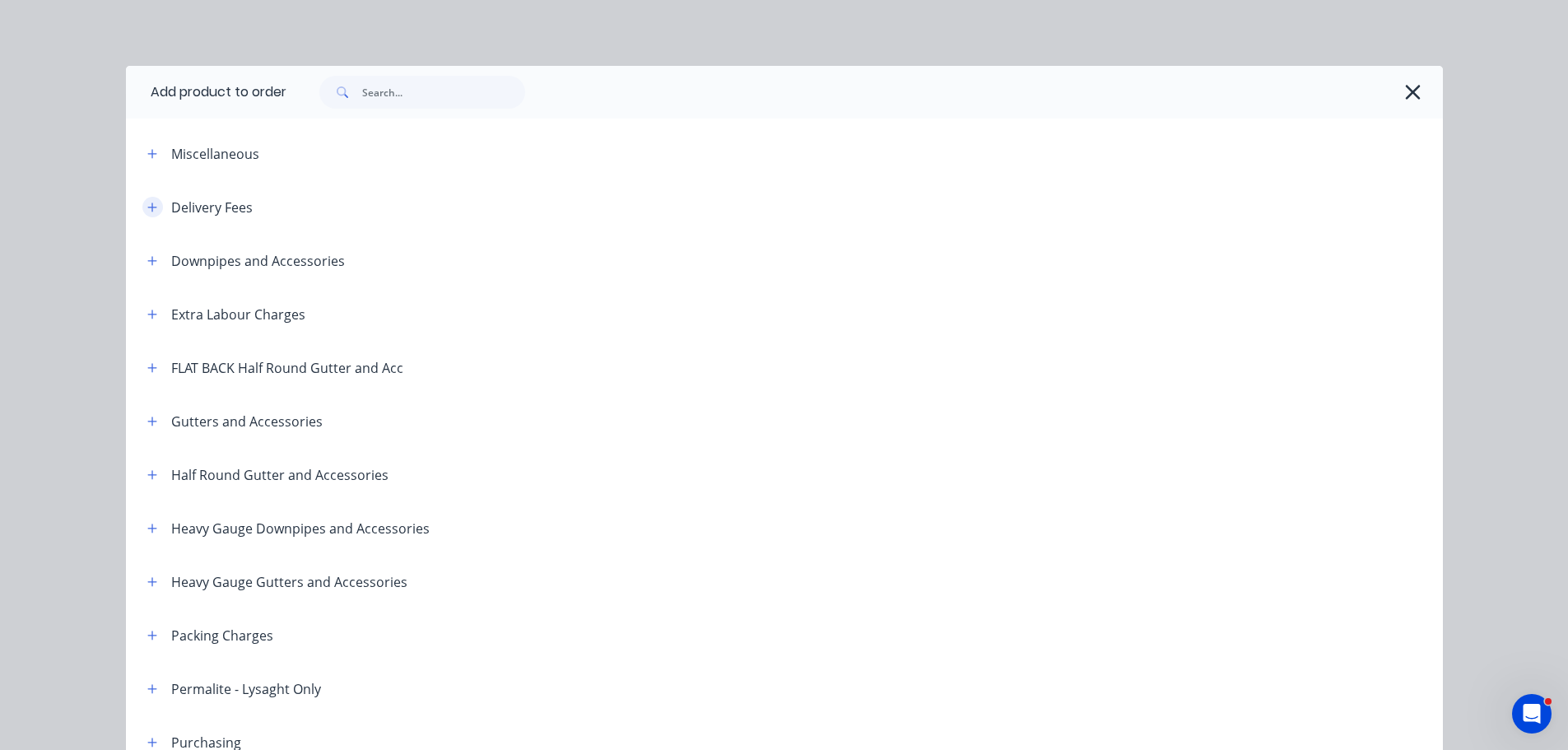
click at [150, 206] on icon "button" at bounding box center [151, 207] width 10 height 12
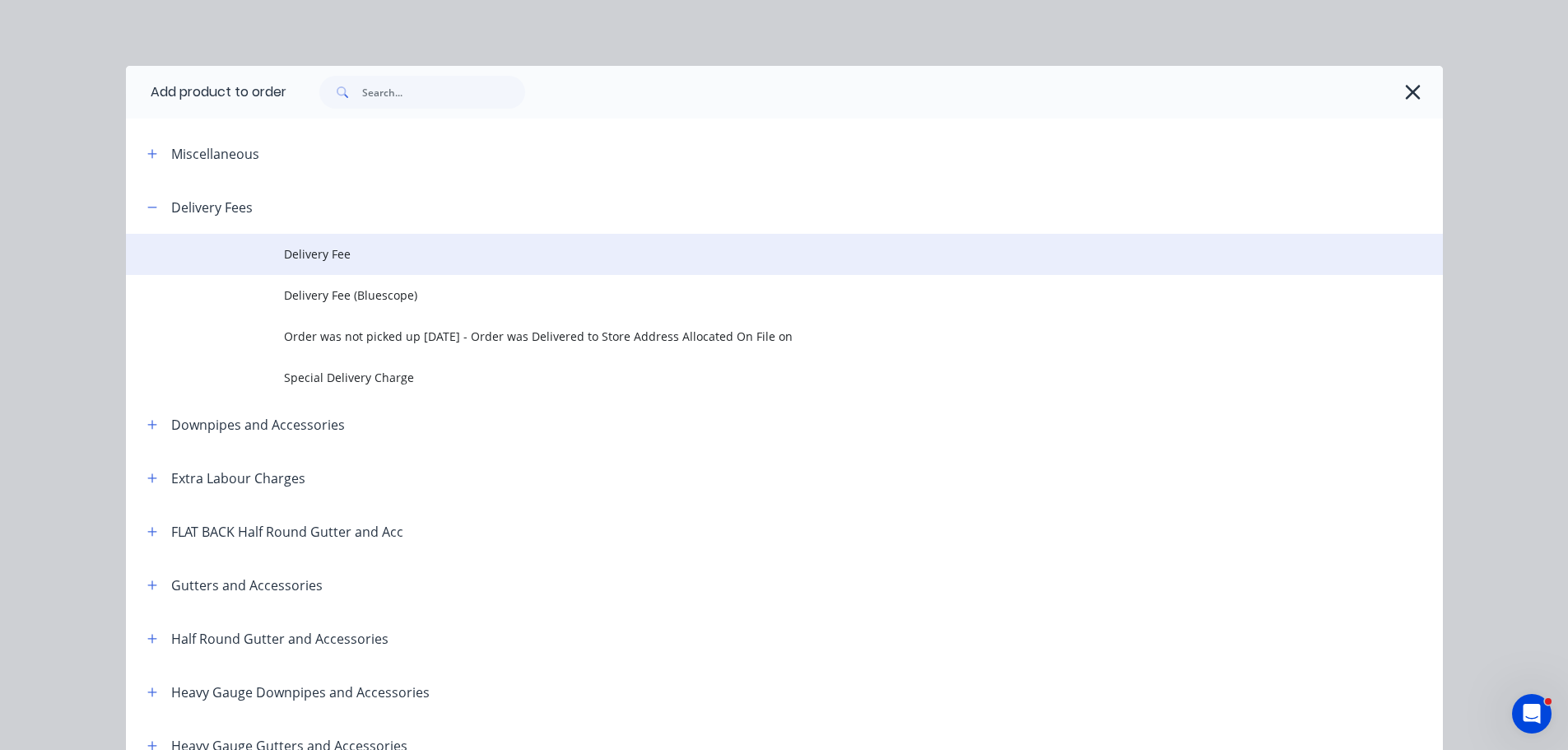
click at [363, 241] on td "Delivery Fee" at bounding box center [863, 254] width 1159 height 41
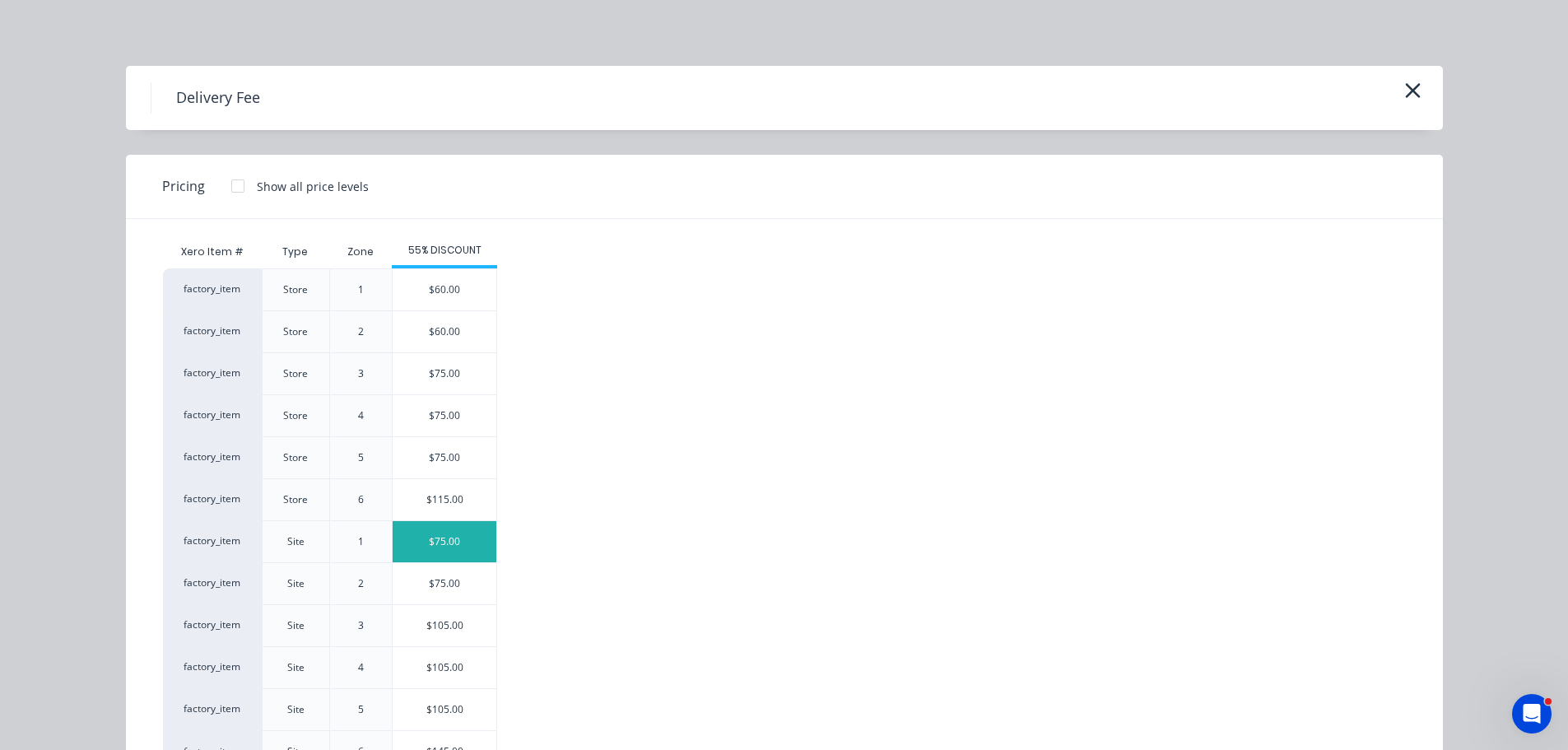
click at [445, 543] on div "$75.00" at bounding box center [445, 542] width 103 height 41
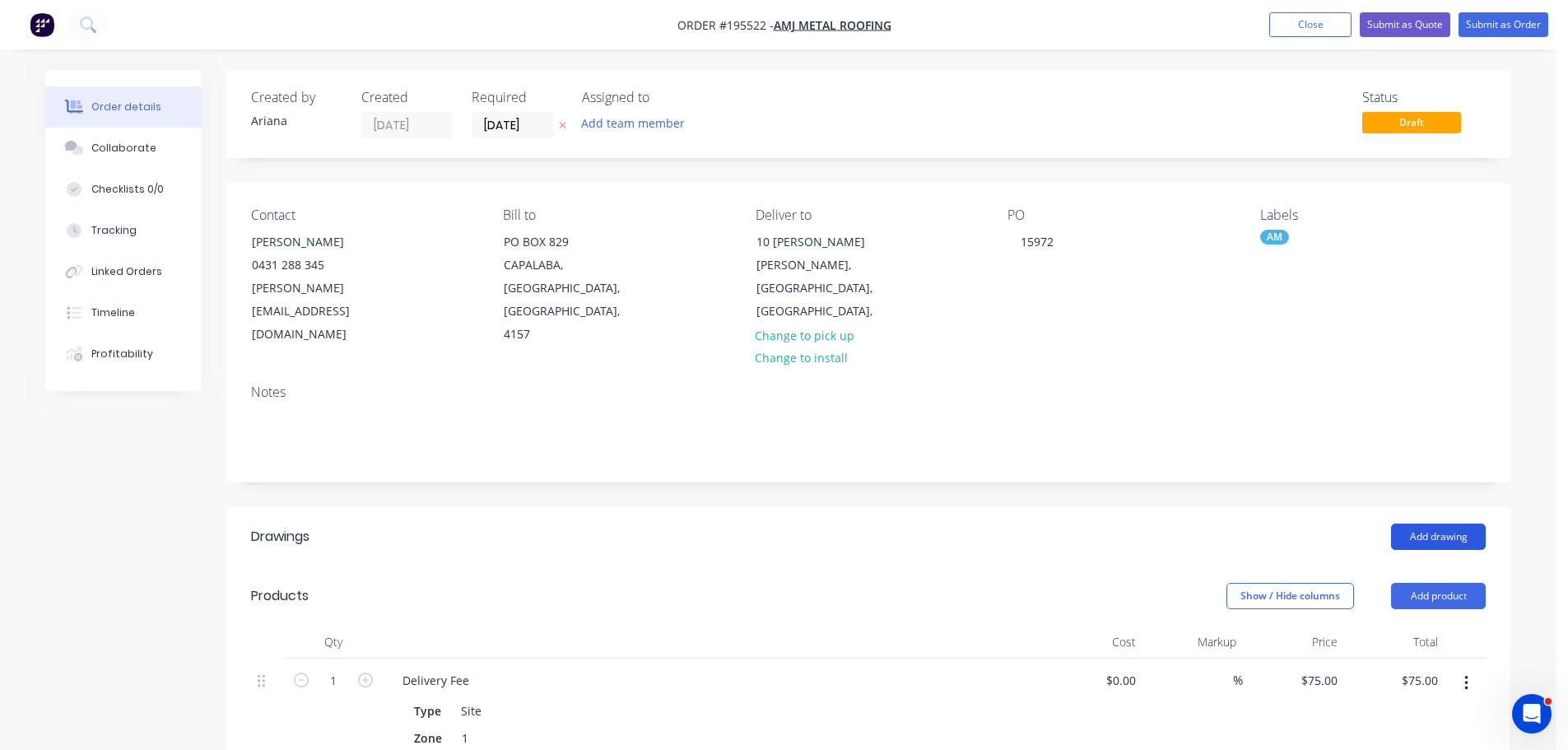
click at [1439, 524] on button "Add drawing" at bounding box center [1439, 537] width 94 height 27
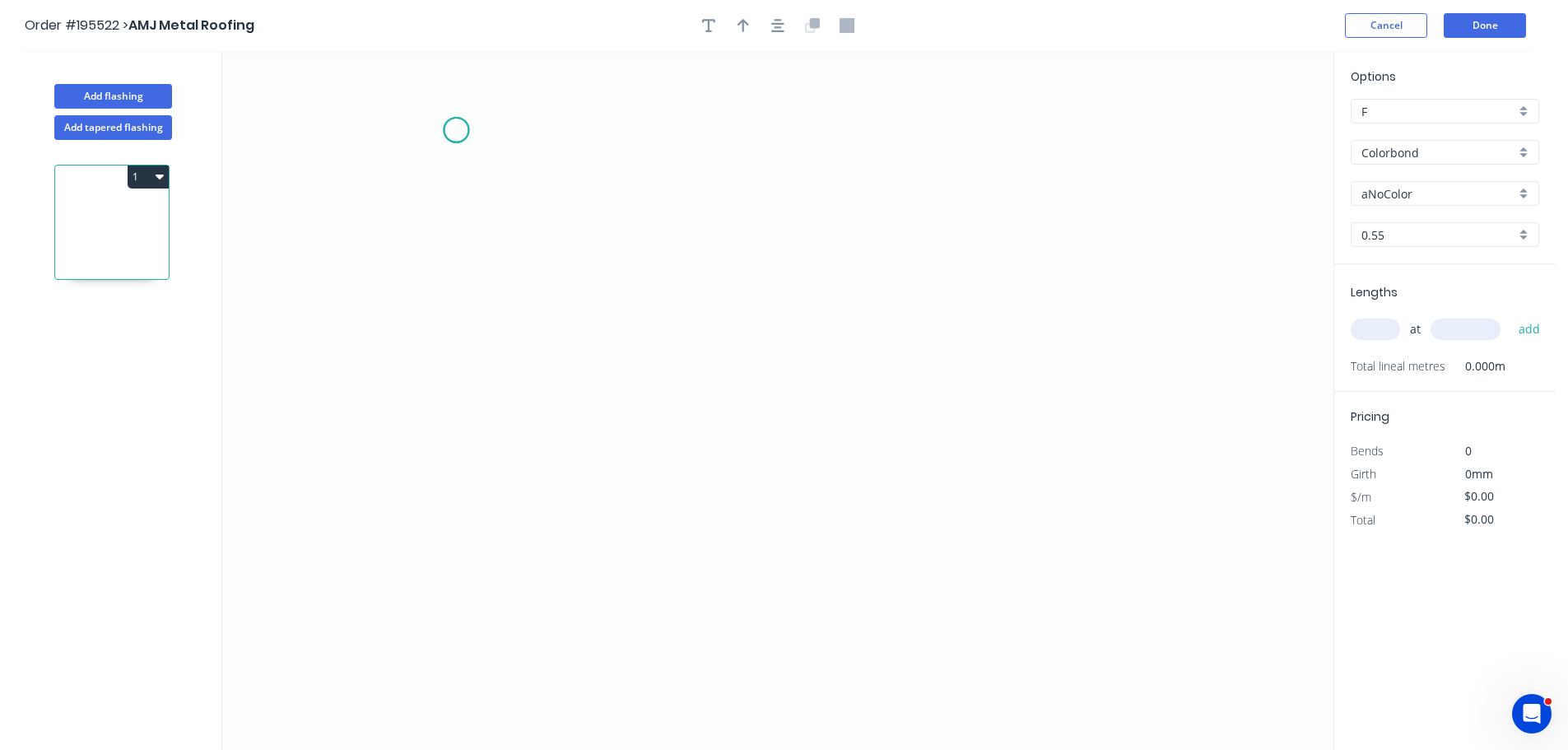
click at [456, 130] on icon "0" at bounding box center [779, 400] width 1112 height 699
click at [463, 457] on icon "0" at bounding box center [779, 400] width 1112 height 699
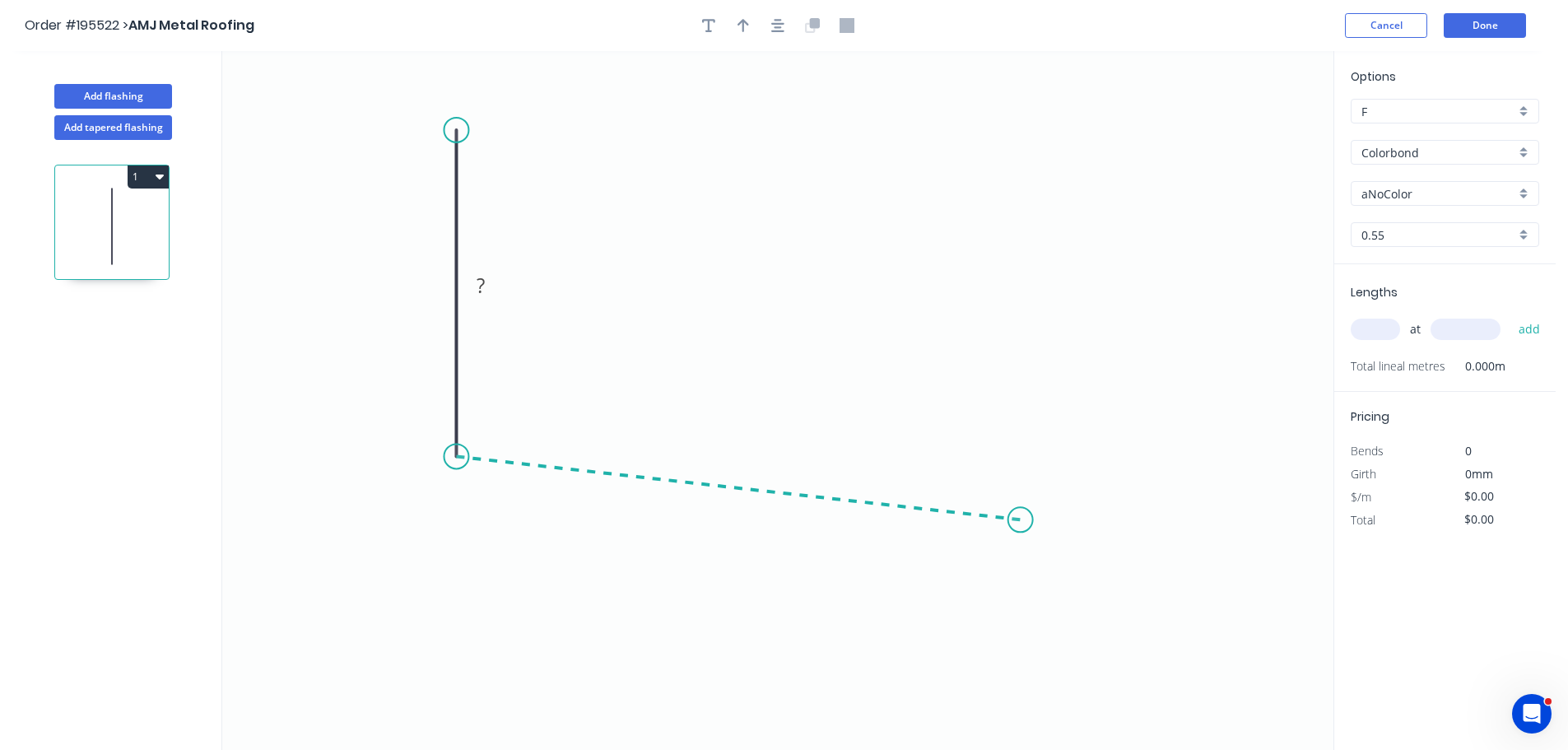
click at [1021, 520] on icon "0 ?" at bounding box center [779, 400] width 1112 height 699
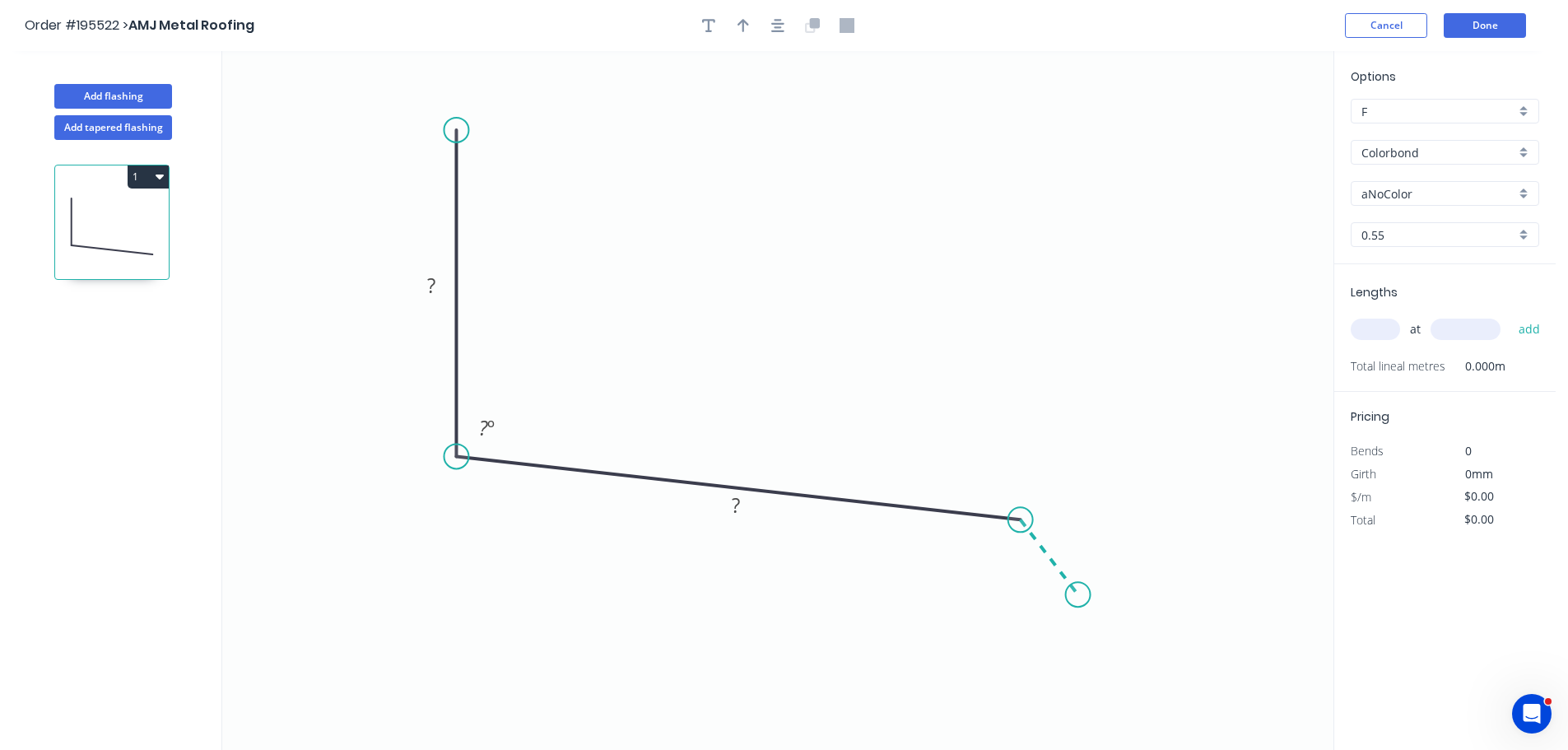
click at [1079, 596] on icon "0 ? ? ? º" at bounding box center [779, 400] width 1112 height 699
click at [1079, 596] on circle at bounding box center [1079, 595] width 25 height 25
click at [432, 283] on tspan "?" at bounding box center [431, 285] width 8 height 27
click at [751, 199] on icon "0 100 170 30 110 º 135 º" at bounding box center [779, 400] width 1112 height 699
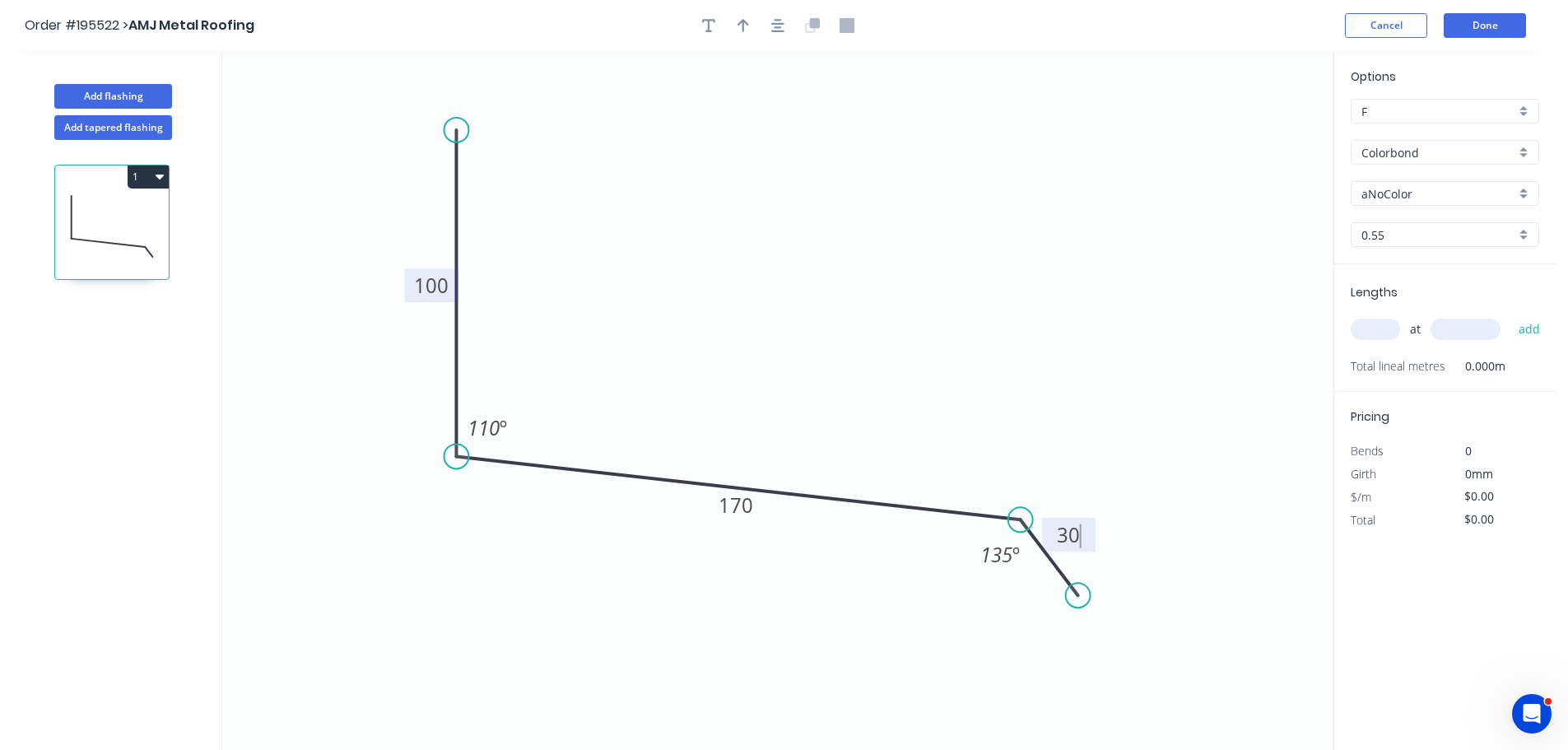
type input "$10.55"
click at [743, 20] on icon "button" at bounding box center [743, 25] width 12 height 13
drag, startPoint x: 1251, startPoint y: 134, endPoint x: 723, endPoint y: 256, distance: 541.9
click at [723, 256] on icon at bounding box center [723, 237] width 15 height 53
click at [1521, 192] on div "aNoColor" at bounding box center [1445, 193] width 189 height 25
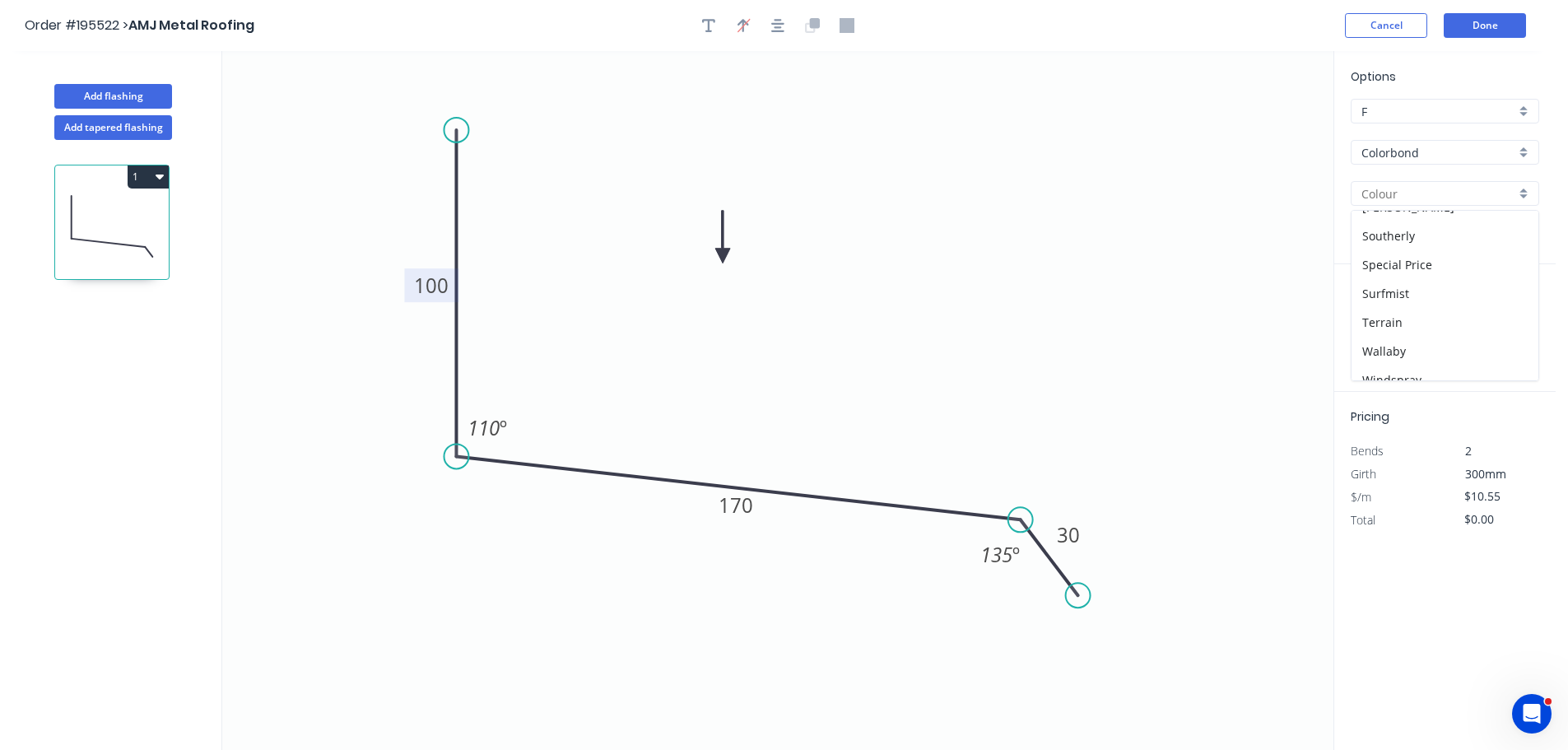
scroll to position [637, 0]
click at [1420, 306] on div "Windspray" at bounding box center [1445, 308] width 187 height 29
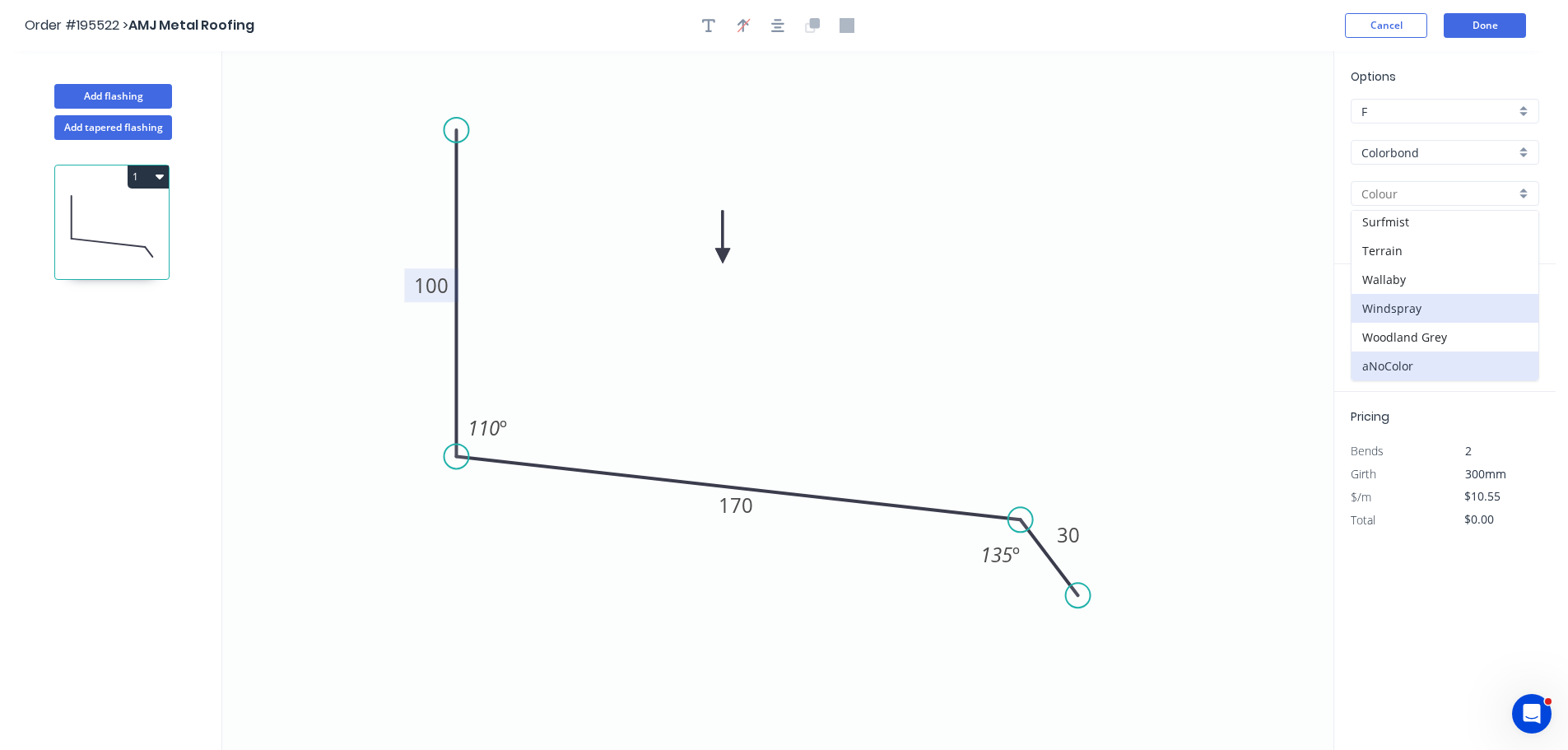
type input "Windspray"
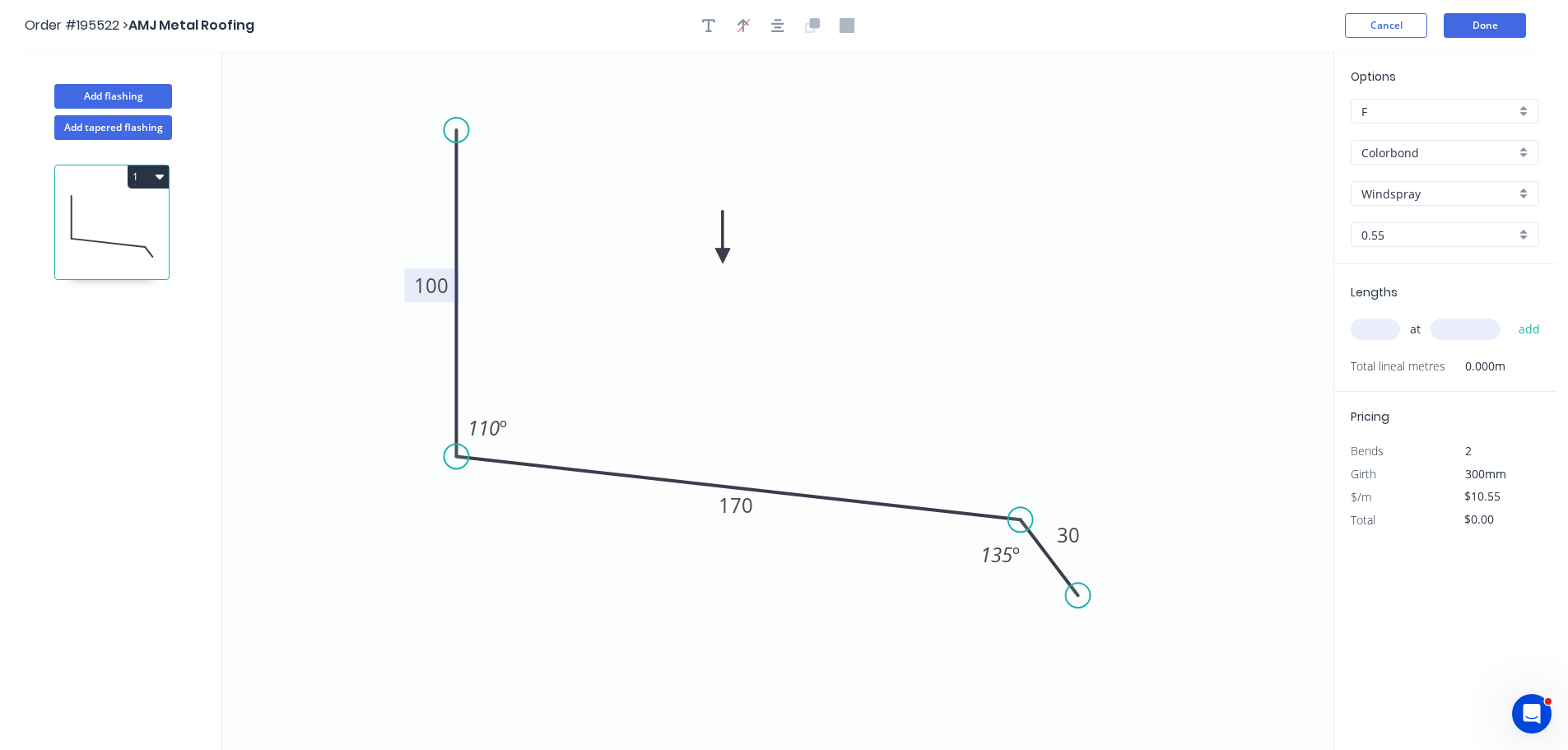
click at [1384, 326] on input "text" at bounding box center [1375, 330] width 49 height 21
type input "2"
type input "6000"
click at [1511, 315] on button "add" at bounding box center [1530, 329] width 38 height 28
type input "$126.60"
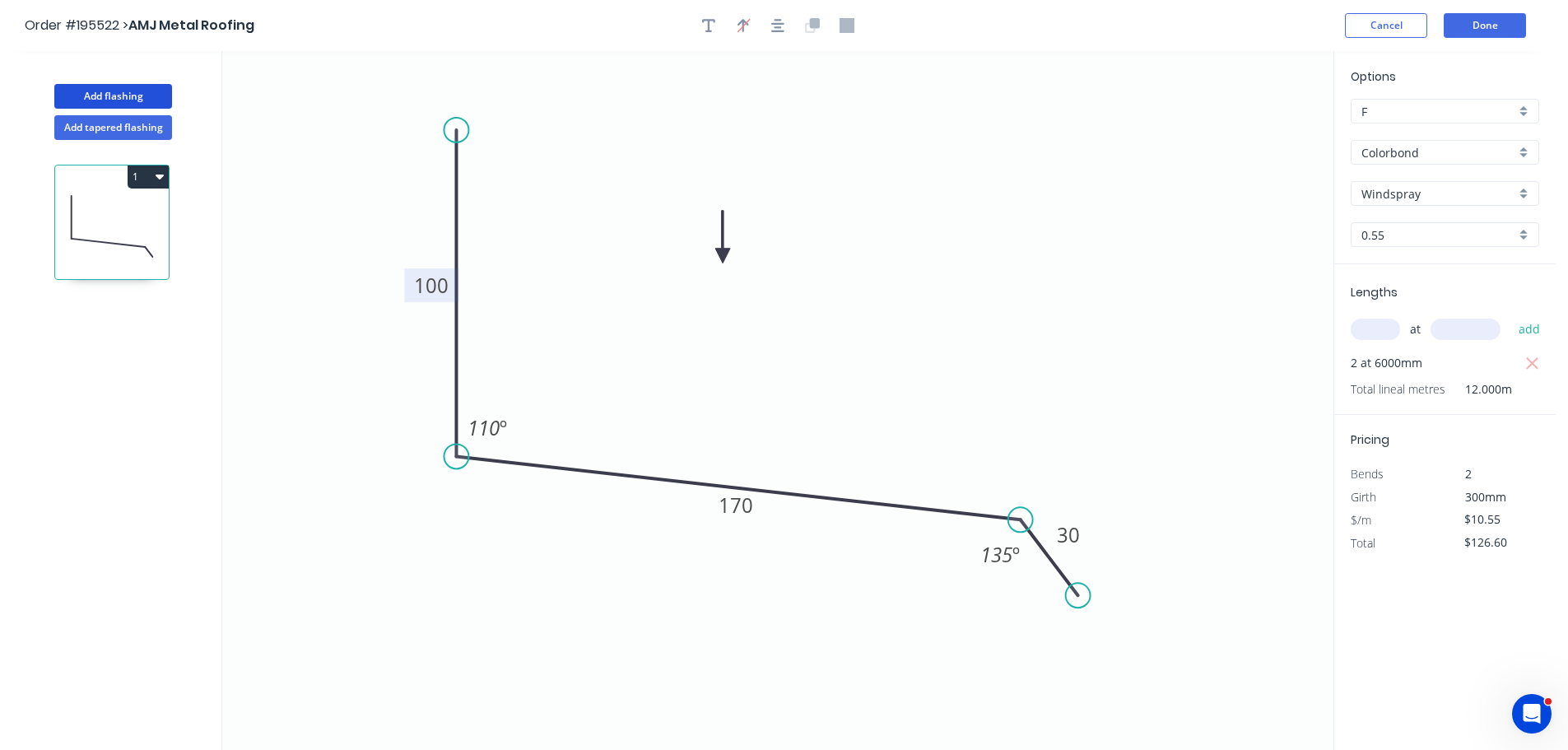
drag, startPoint x: 74, startPoint y: 87, endPoint x: 217, endPoint y: 122, distance: 147.2
click at [75, 87] on button "Add flashing" at bounding box center [113, 96] width 118 height 25
type input "$0.00"
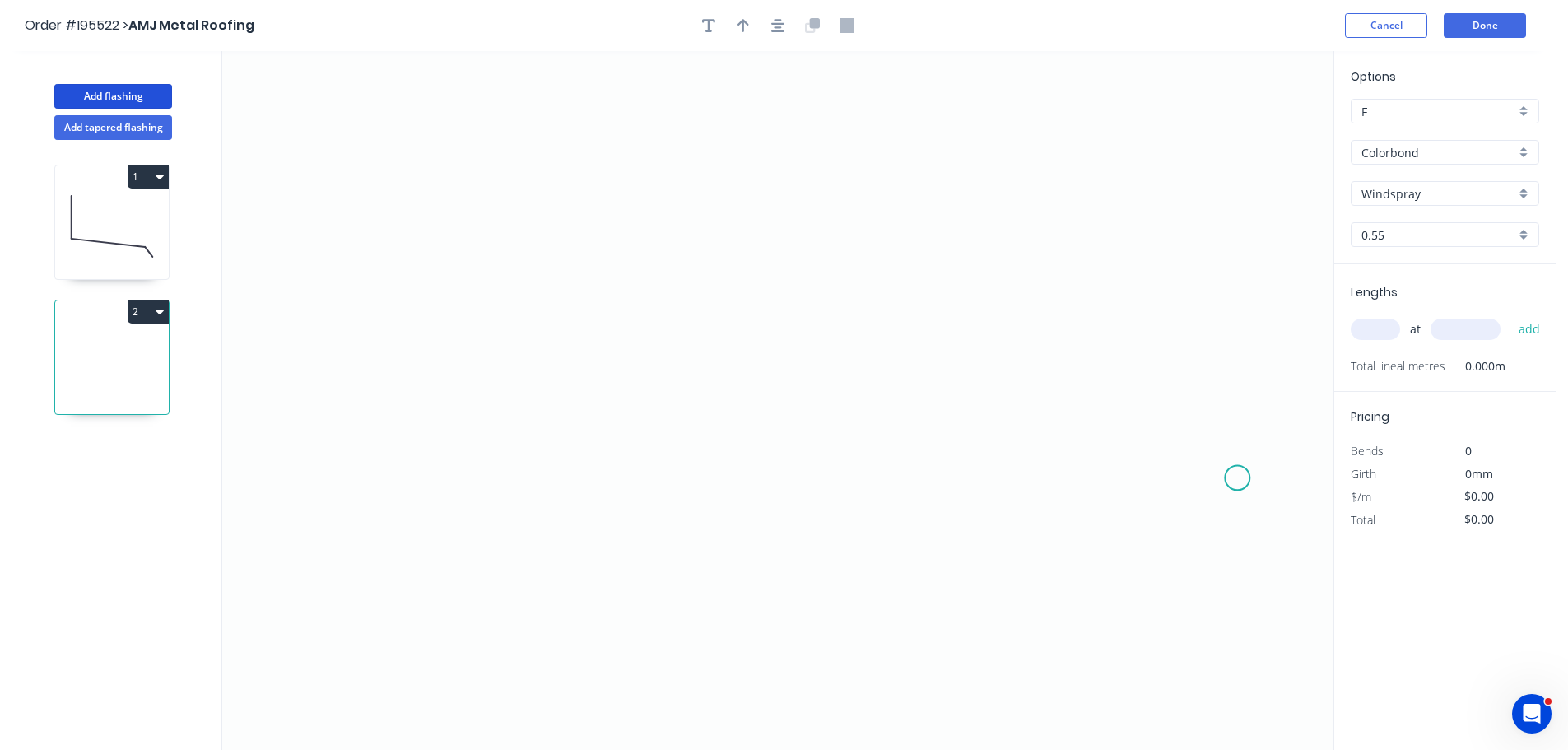
click at [1238, 478] on icon "0" at bounding box center [779, 400] width 1112 height 699
click at [1193, 417] on icon "0" at bounding box center [779, 400] width 1112 height 699
click at [503, 428] on icon "0 ?" at bounding box center [779, 400] width 1112 height 699
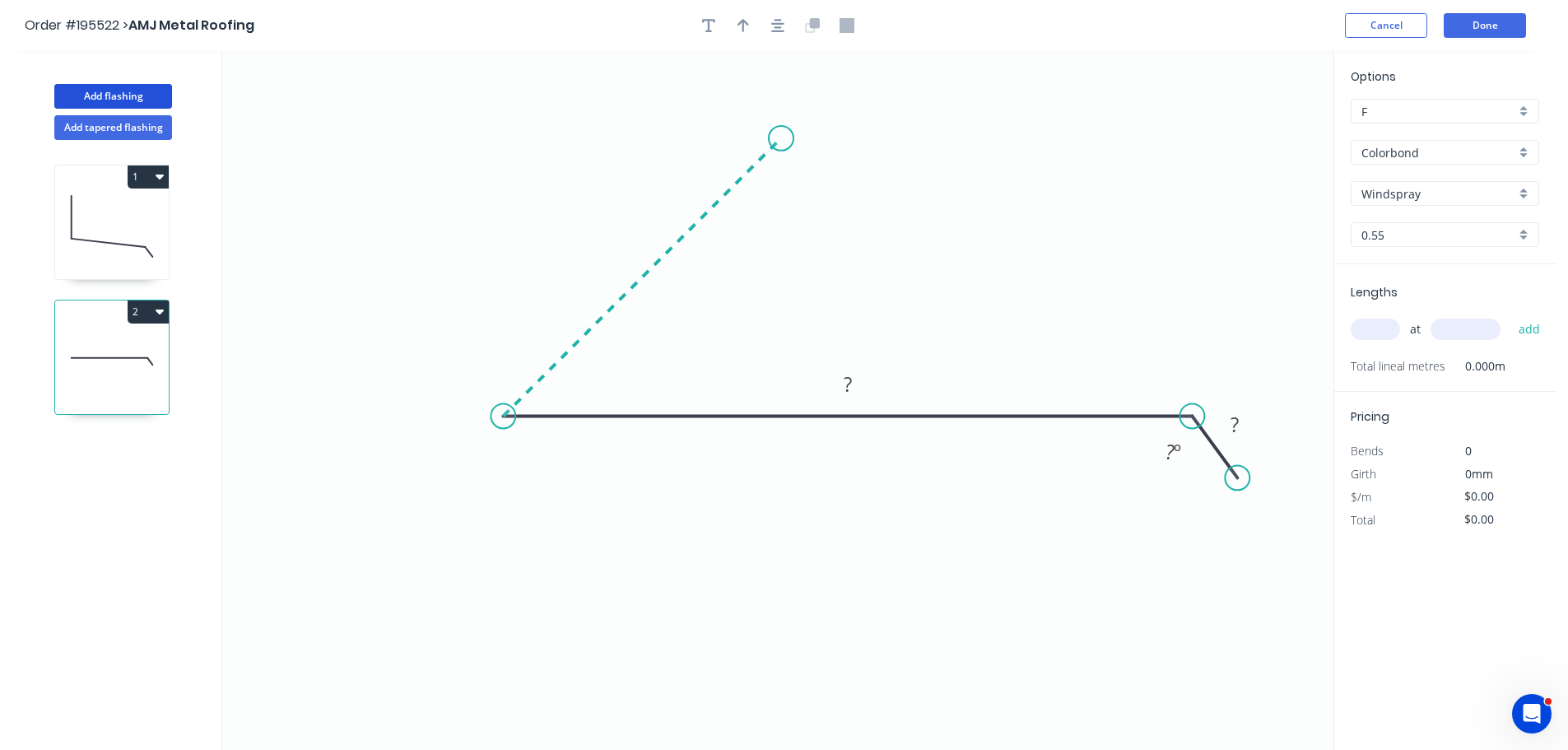
click at [781, 137] on icon "0 ? ? ? º" at bounding box center [779, 400] width 1112 height 699
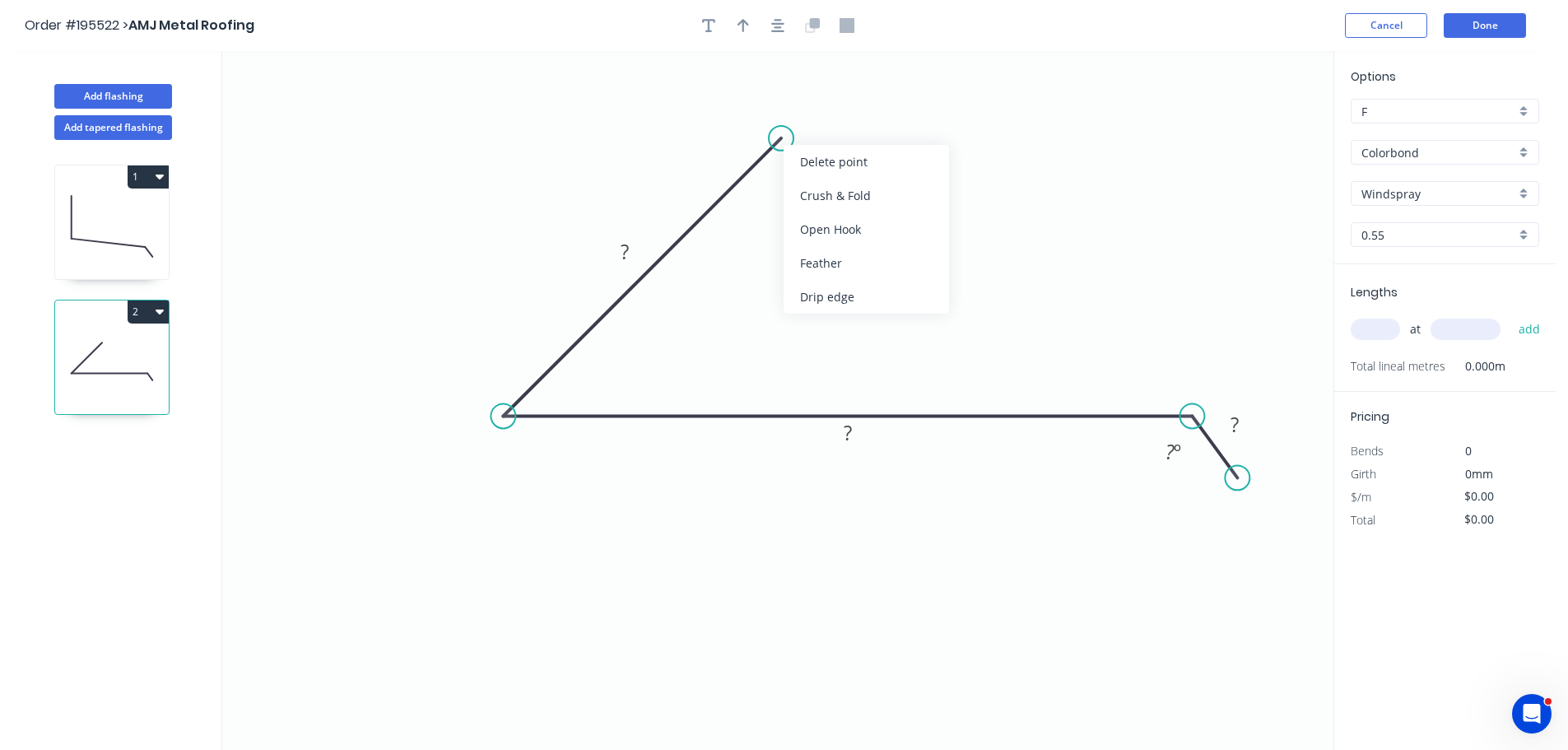
click at [878, 190] on div "Crush & Fold" at bounding box center [867, 196] width 166 height 34
click at [787, 90] on tspan "10" at bounding box center [783, 90] width 23 height 27
click at [897, 121] on icon "0 CF 10 ? ? ? ? º" at bounding box center [779, 400] width 1112 height 699
click at [862, 132] on icon "0 CF 10 ? ? ? ? º" at bounding box center [779, 400] width 1112 height 699
click at [794, 86] on tspan "10" at bounding box center [783, 90] width 23 height 27
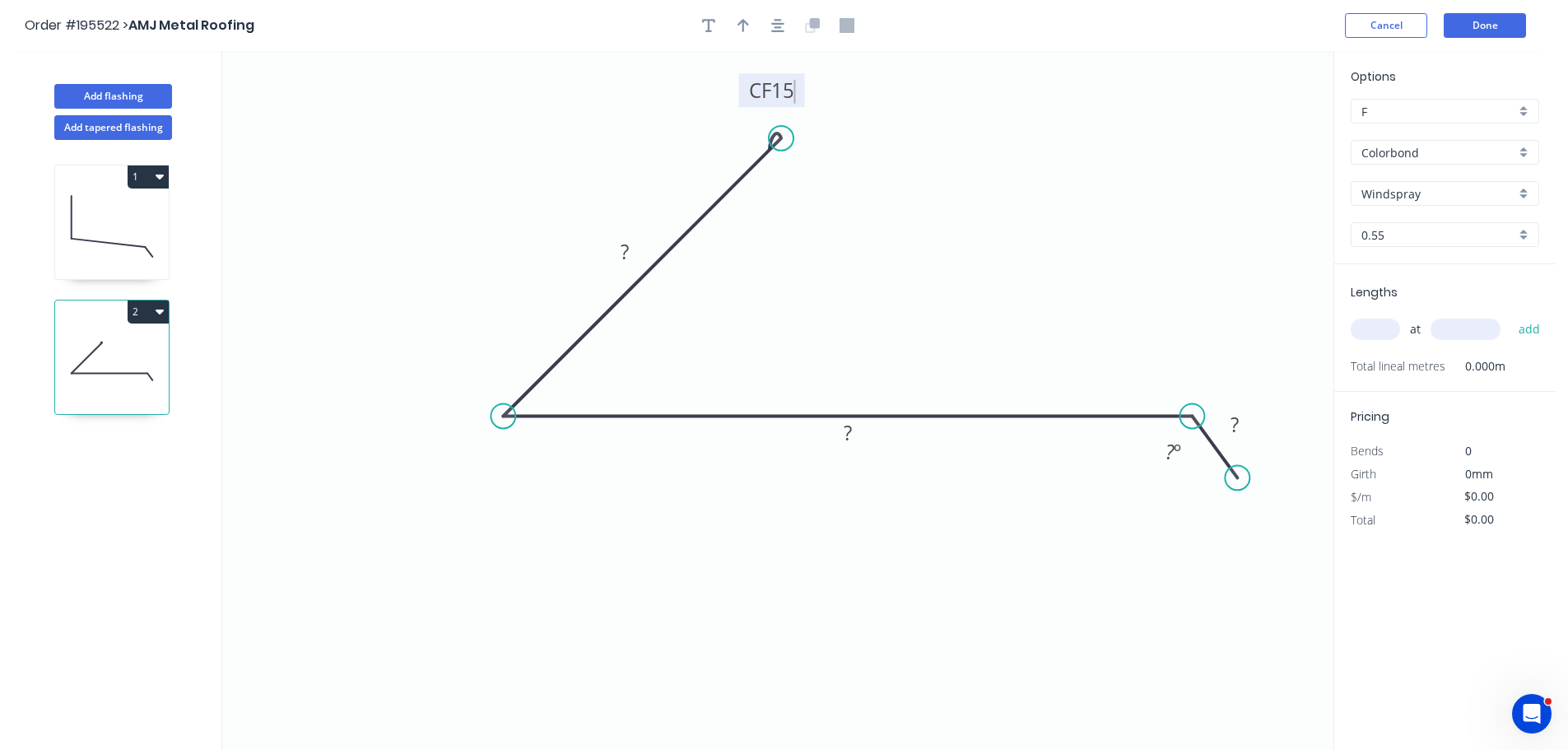
click at [856, 103] on icon "0 CF 15 ? ? ? ? º" at bounding box center [779, 400] width 1112 height 699
drag, startPoint x: 800, startPoint y: 85, endPoint x: 899, endPoint y: 84, distance: 99.0
click at [899, 84] on rect at bounding box center [871, 89] width 66 height 34
click at [629, 254] on tspan "?" at bounding box center [625, 251] width 8 height 27
click at [953, 255] on icon "0 CF 15 ? ? ? ? º" at bounding box center [779, 400] width 1112 height 699
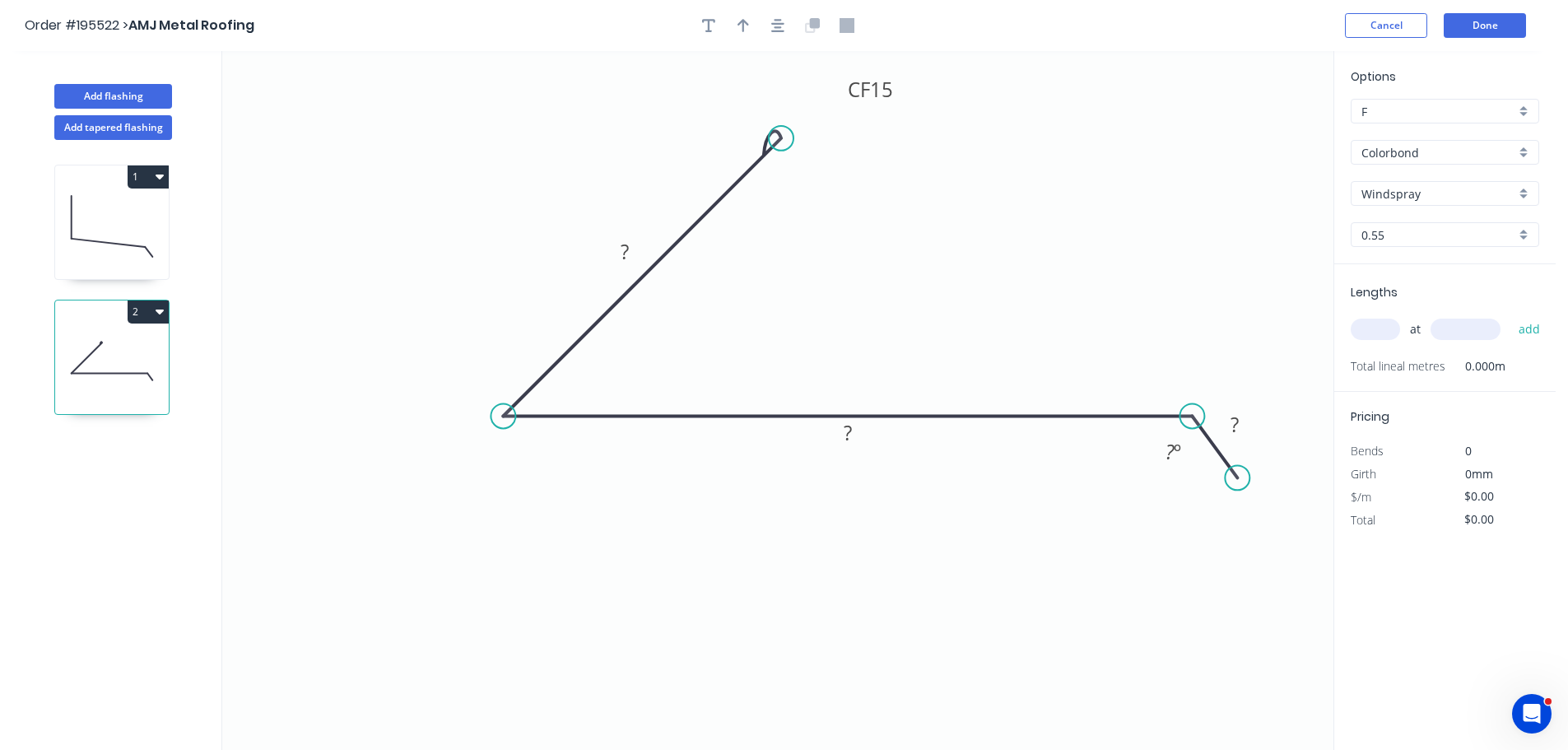
click at [945, 277] on icon "0 CF 15 ? ? ? ? º" at bounding box center [779, 400] width 1112 height 699
